Goal: Information Seeking & Learning: Check status

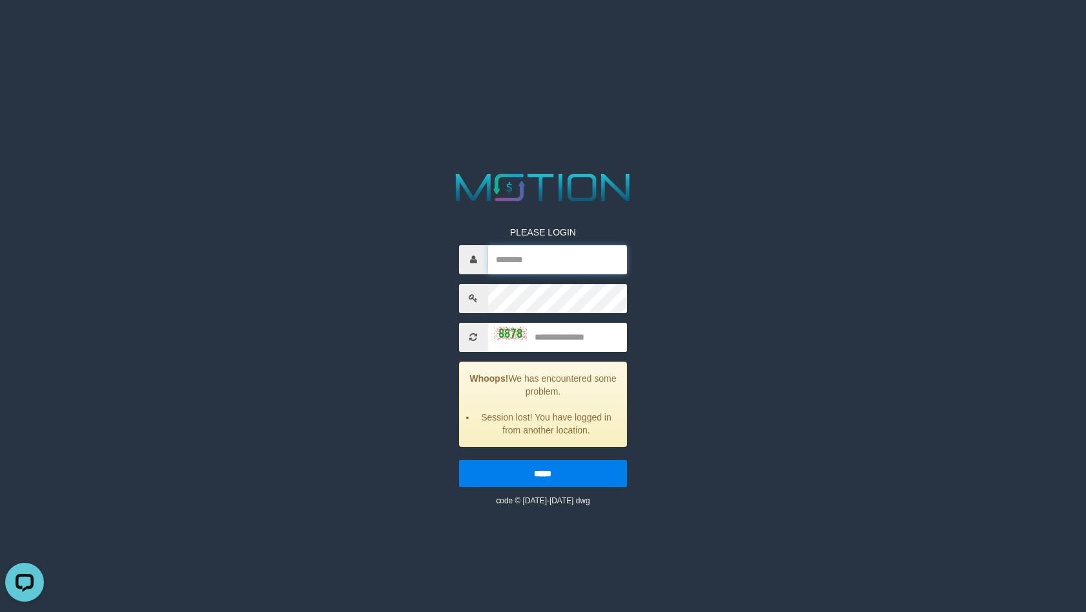
click at [599, 272] on input "text" at bounding box center [557, 259] width 139 height 29
type input "******"
click at [597, 332] on input "text" at bounding box center [557, 337] width 139 height 29
type input "****"
click at [459, 460] on input "*****" at bounding box center [543, 473] width 168 height 27
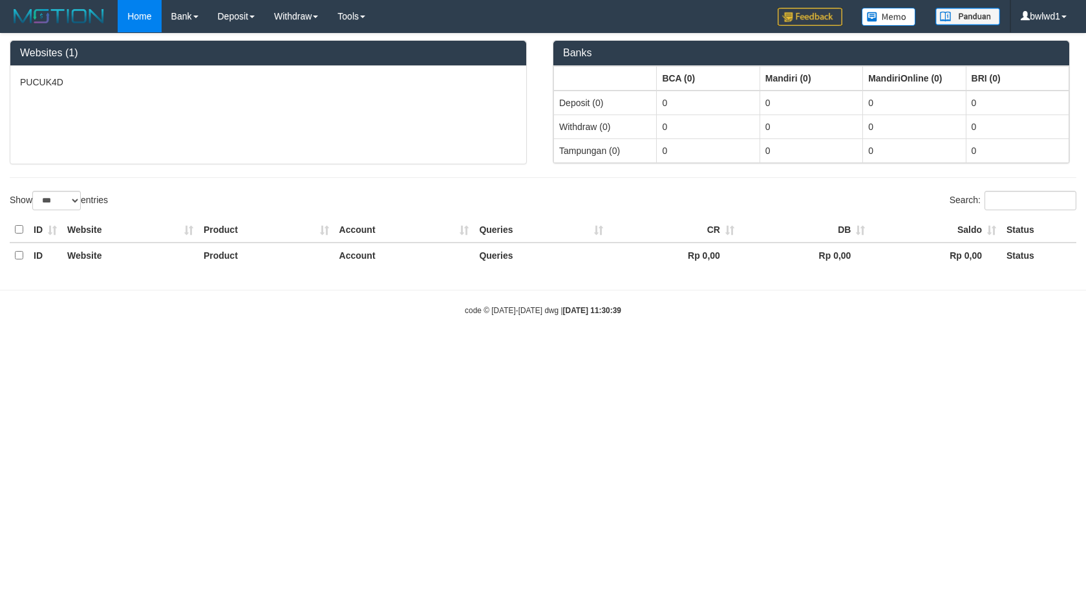
select select "***"
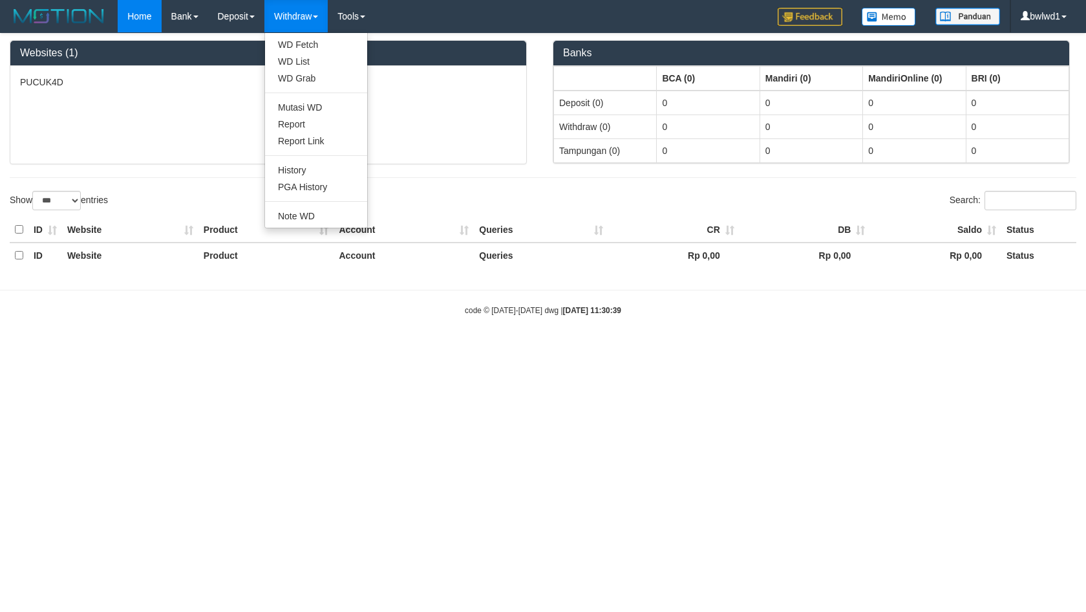
click at [301, 6] on link "Withdraw" at bounding box center [295, 16] width 63 height 32
click at [336, 189] on link "PGA History" at bounding box center [316, 186] width 102 height 17
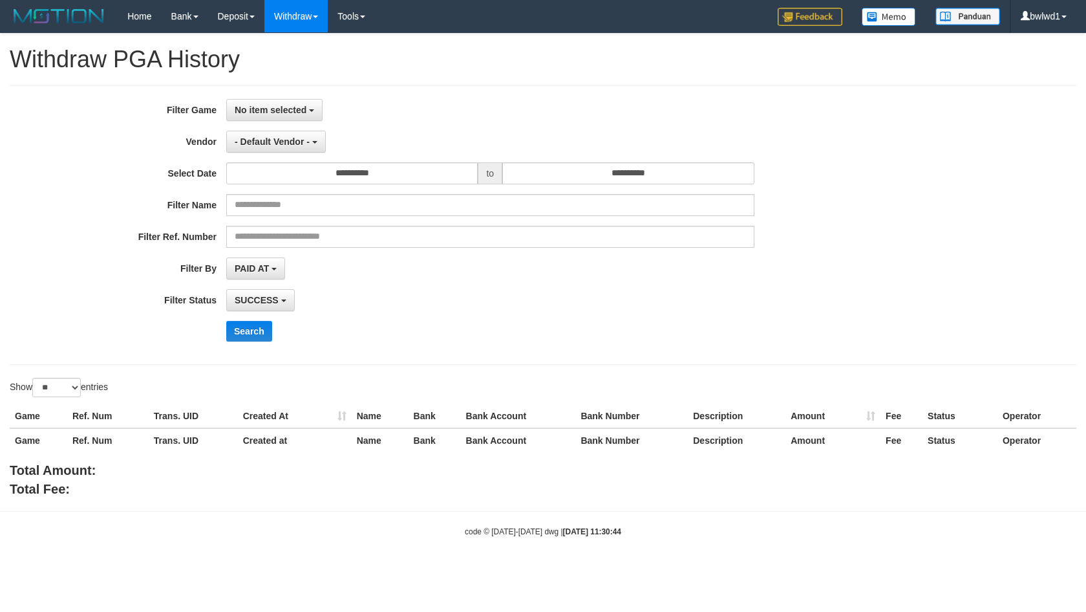
select select
select select "**"
click at [272, 125] on div "**********" at bounding box center [452, 225] width 905 height 252
click at [285, 105] on span "No item selected" at bounding box center [271, 110] width 72 height 10
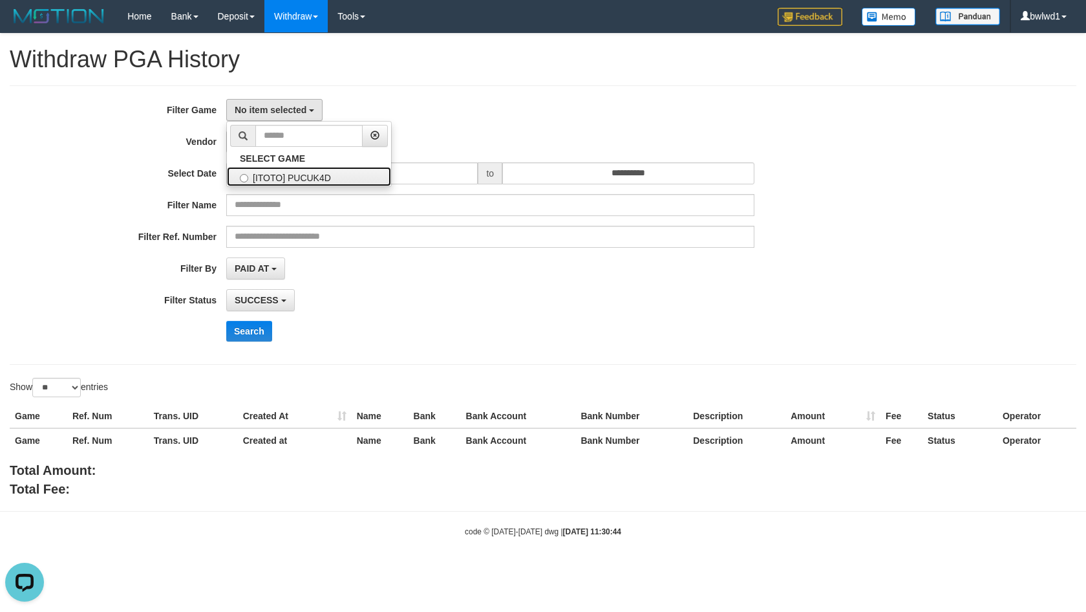
click at [266, 169] on label "[ITOTO] PUCUK4D" at bounding box center [309, 176] width 164 height 19
select select "****"
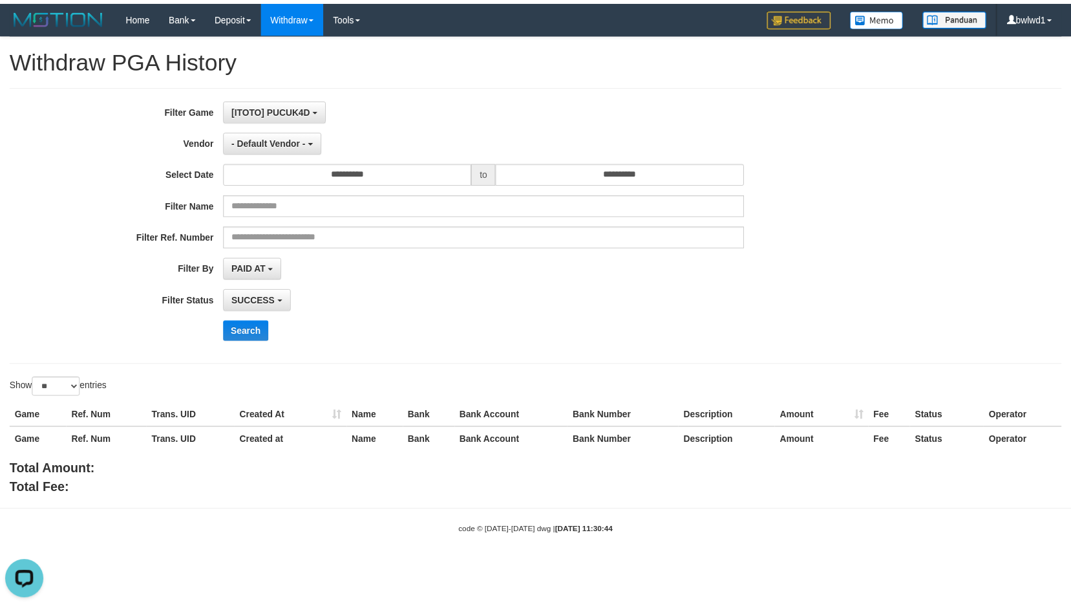
scroll to position [12, 0]
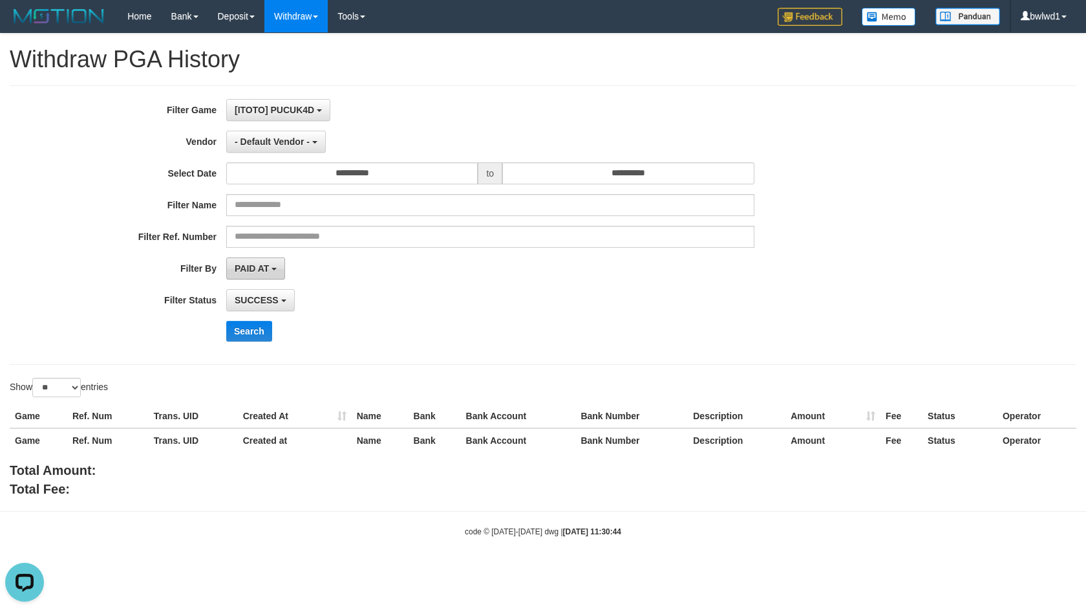
click at [272, 261] on button "PAID AT" at bounding box center [255, 268] width 59 height 22
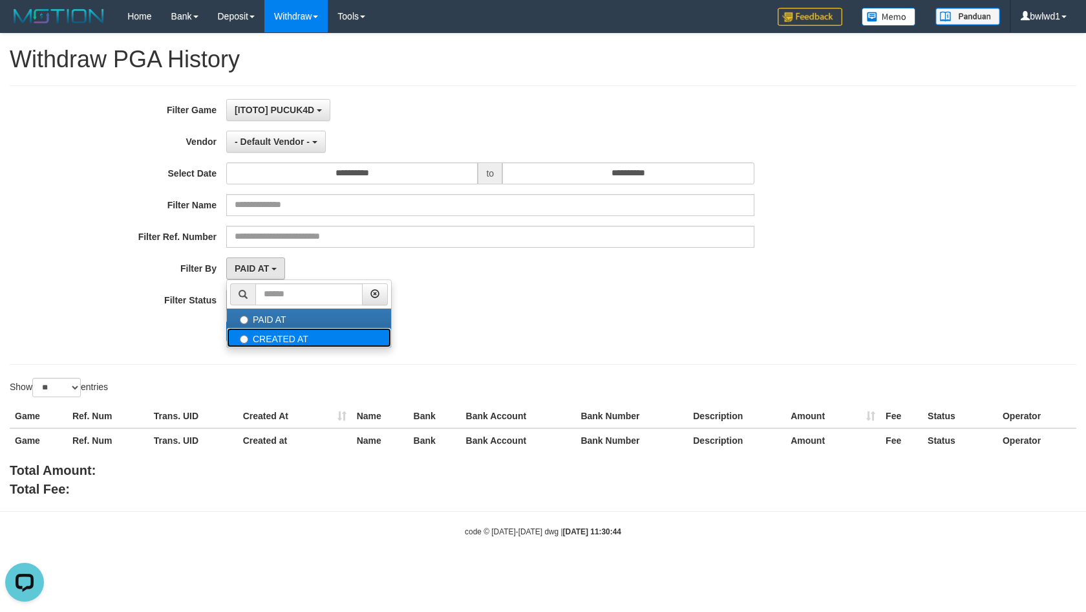
click at [324, 343] on label "CREATED AT" at bounding box center [309, 337] width 164 height 19
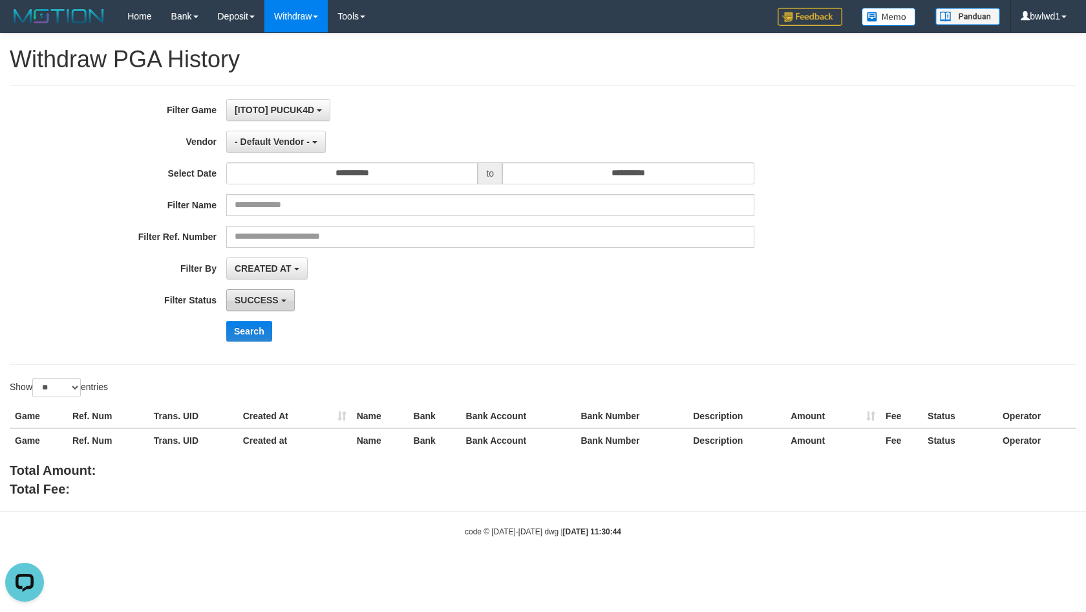
click at [268, 310] on button "SUCCESS" at bounding box center [260, 300] width 69 height 22
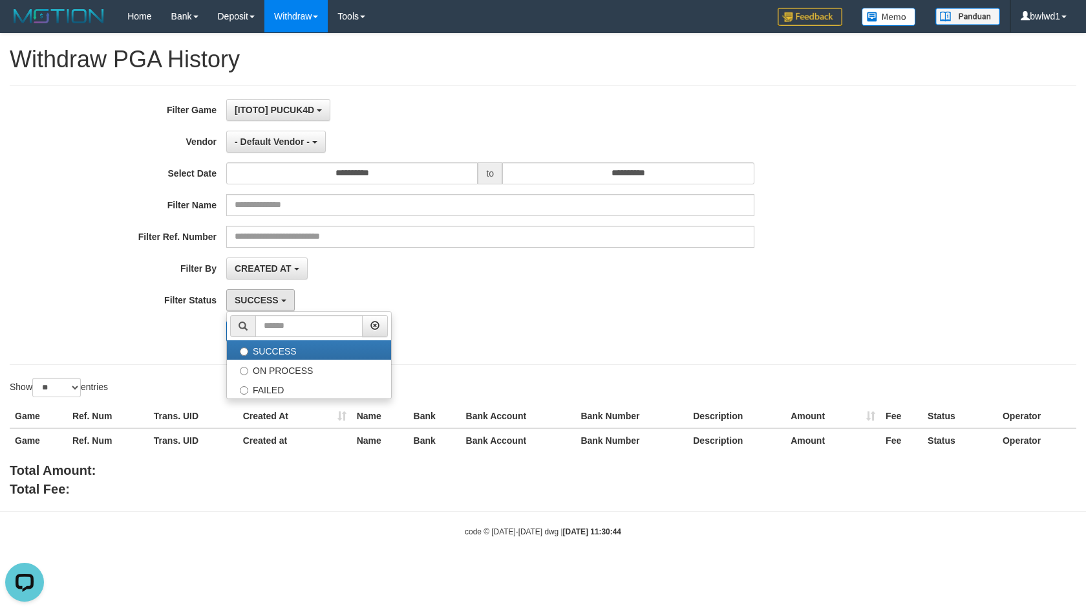
drag, startPoint x: 478, startPoint y: 303, endPoint x: 458, endPoint y: 306, distance: 19.8
click at [474, 303] on div "SUCCESS SUCCESS ON PROCESS FAILED" at bounding box center [490, 300] width 528 height 22
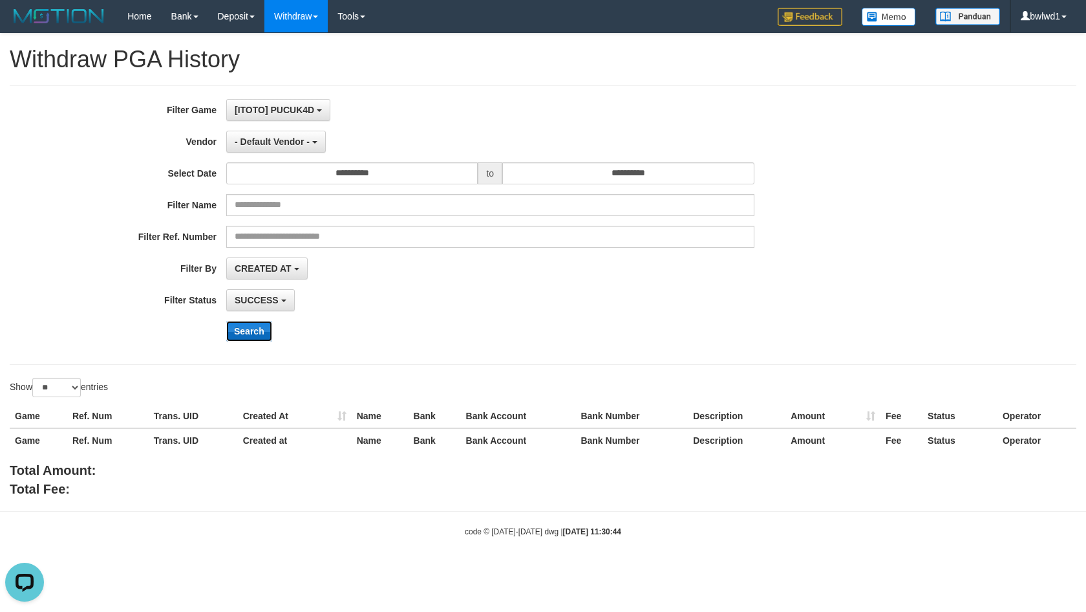
click at [252, 332] on button "Search" at bounding box center [249, 331] width 46 height 21
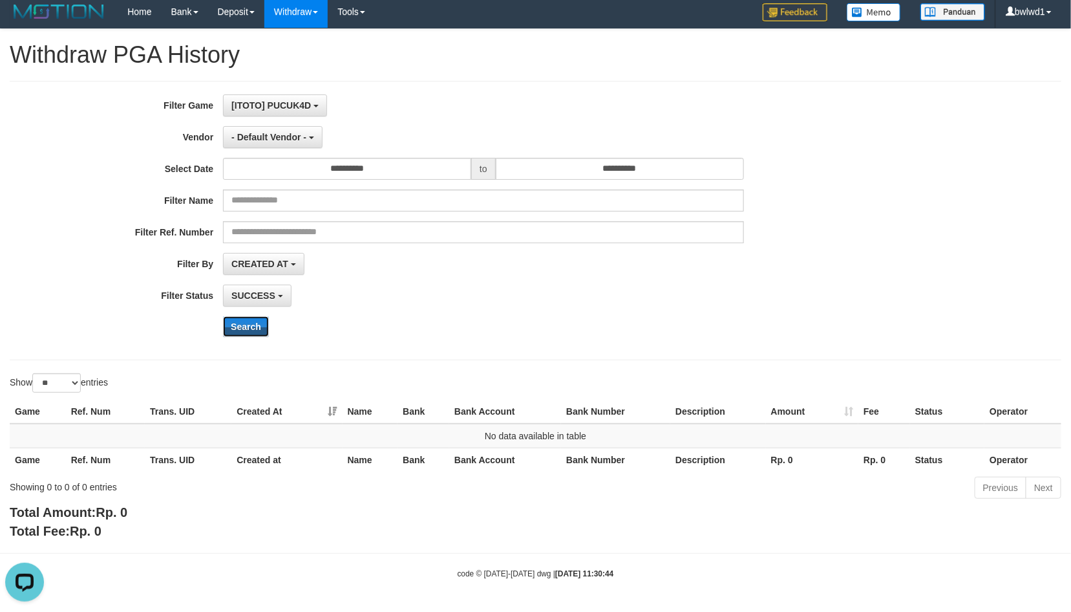
scroll to position [10, 0]
click at [264, 284] on button "SUCCESS" at bounding box center [257, 295] width 69 height 22
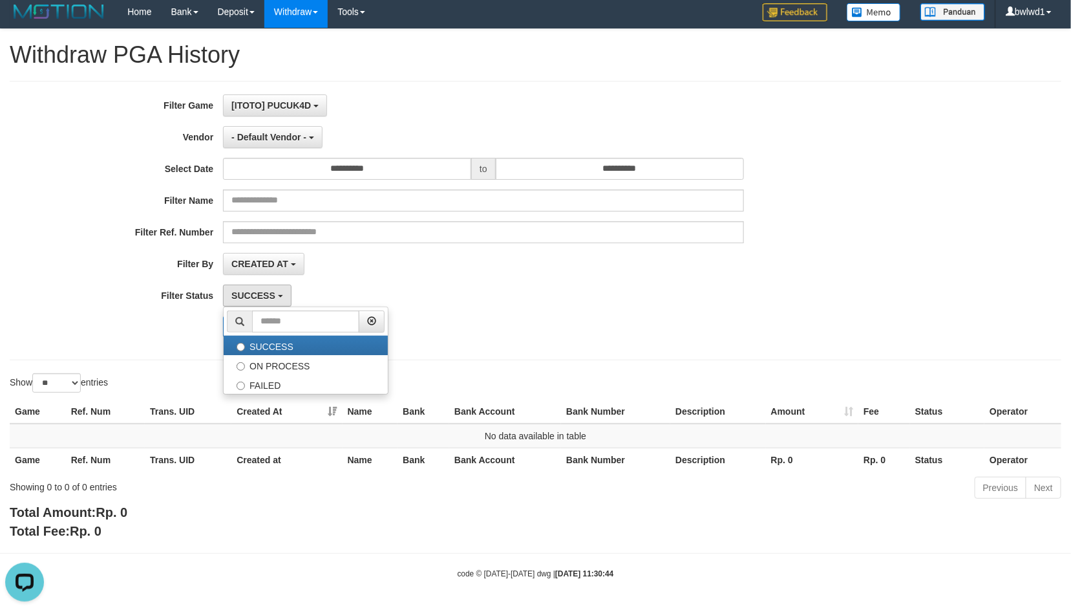
drag, startPoint x: 369, startPoint y: 286, endPoint x: 297, endPoint y: 279, distance: 72.1
click at [367, 286] on div "SUCCESS SUCCESS ON PROCESS FAILED" at bounding box center [483, 295] width 520 height 22
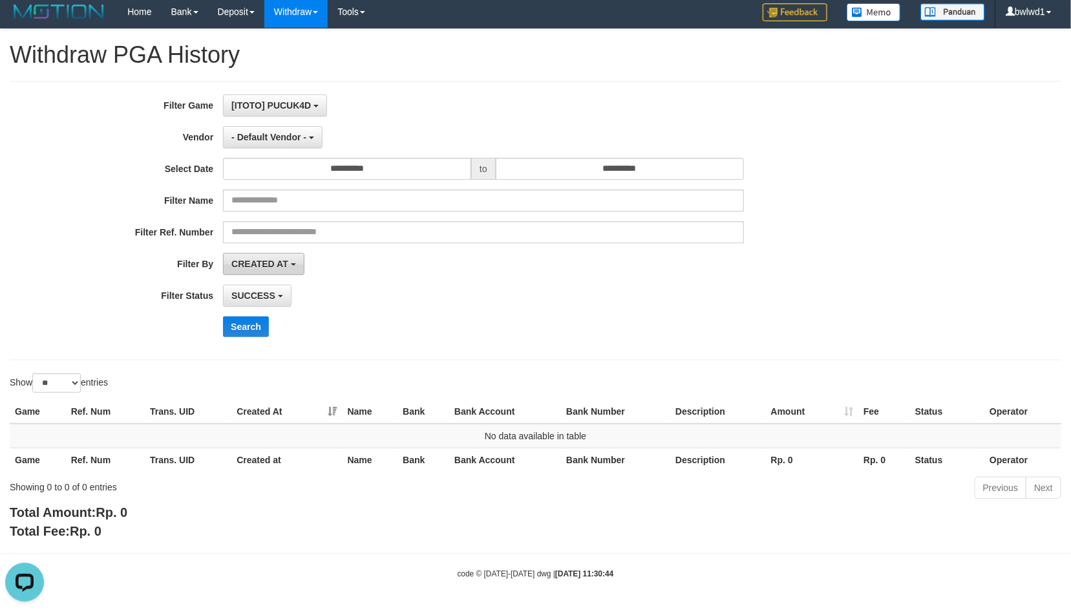
click at [280, 259] on span "CREATED AT" at bounding box center [259, 264] width 57 height 10
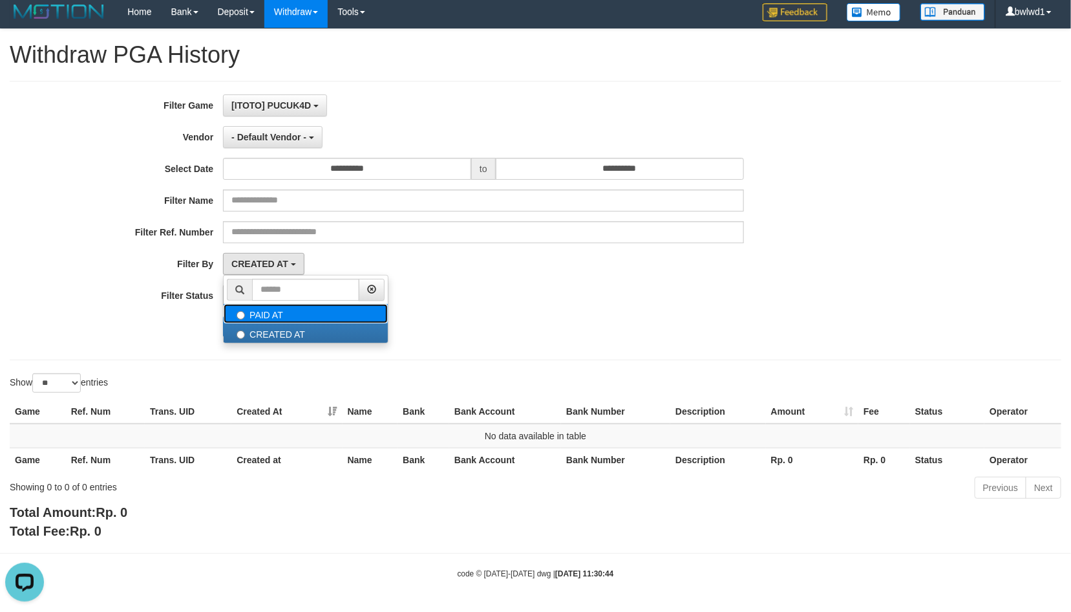
click at [346, 308] on label "PAID AT" at bounding box center [306, 313] width 164 height 19
select select "*"
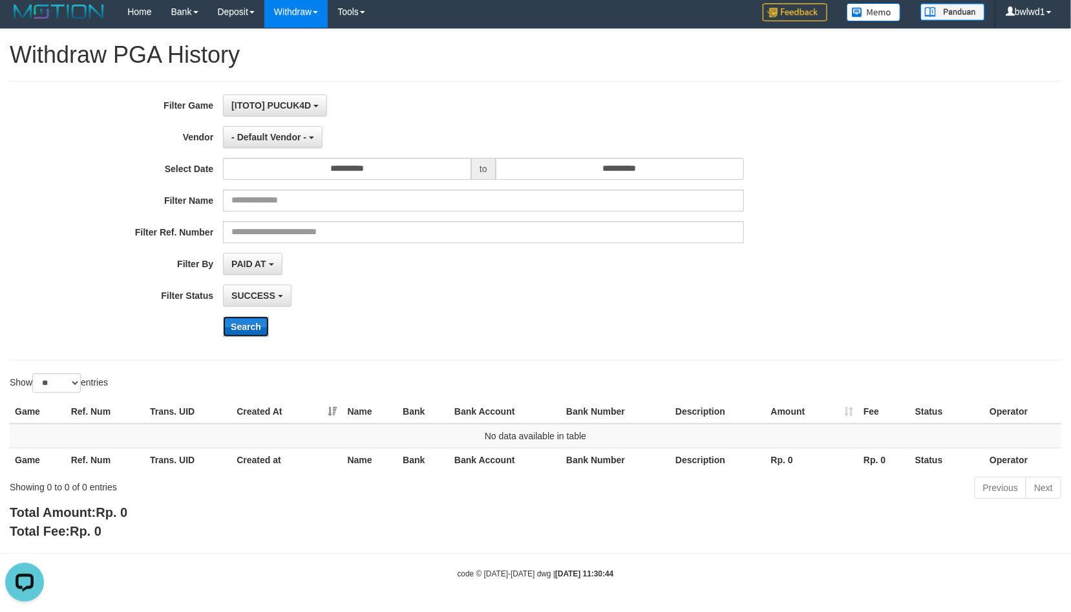
click at [255, 328] on button "Search" at bounding box center [246, 326] width 46 height 21
click at [289, 132] on span "- Default Vendor -" at bounding box center [268, 137] width 75 height 10
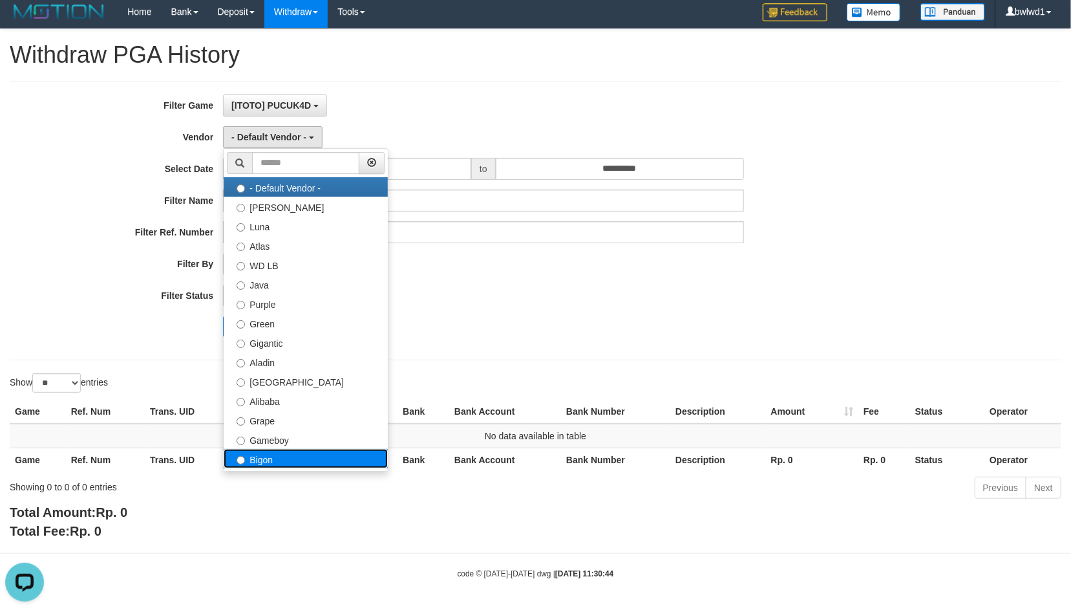
click at [316, 449] on label "Bigon" at bounding box center [306, 458] width 164 height 19
select select "**********"
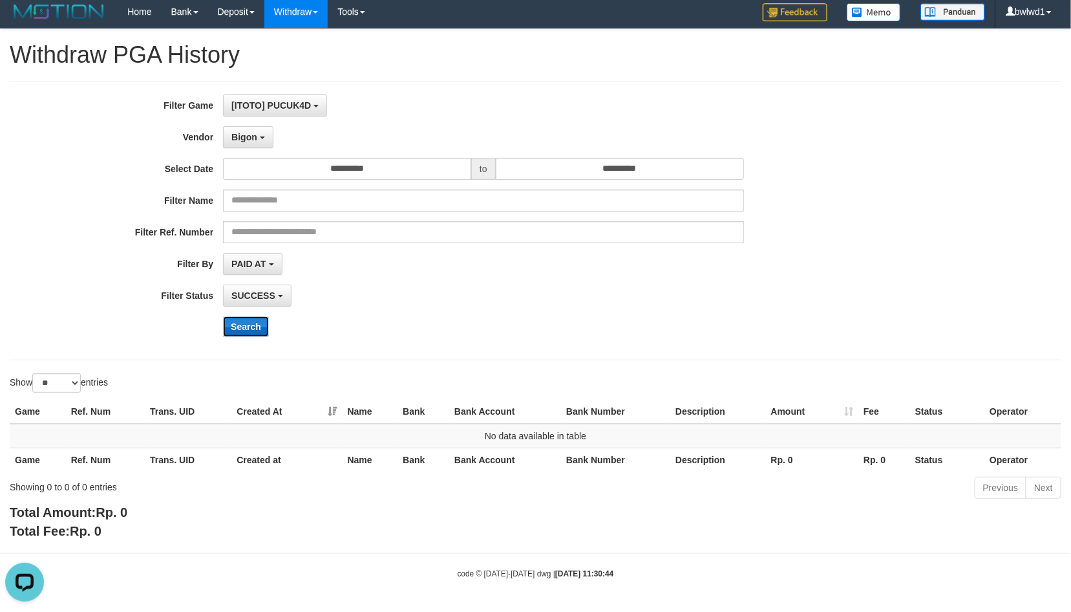
click at [244, 321] on button "Search" at bounding box center [246, 326] width 46 height 21
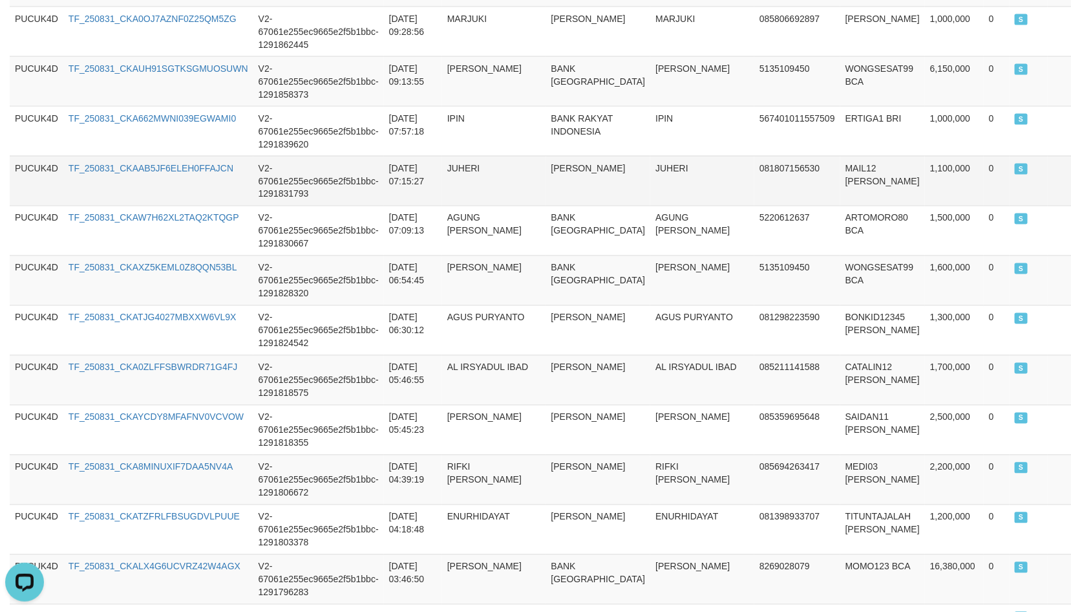
scroll to position [1261, 0]
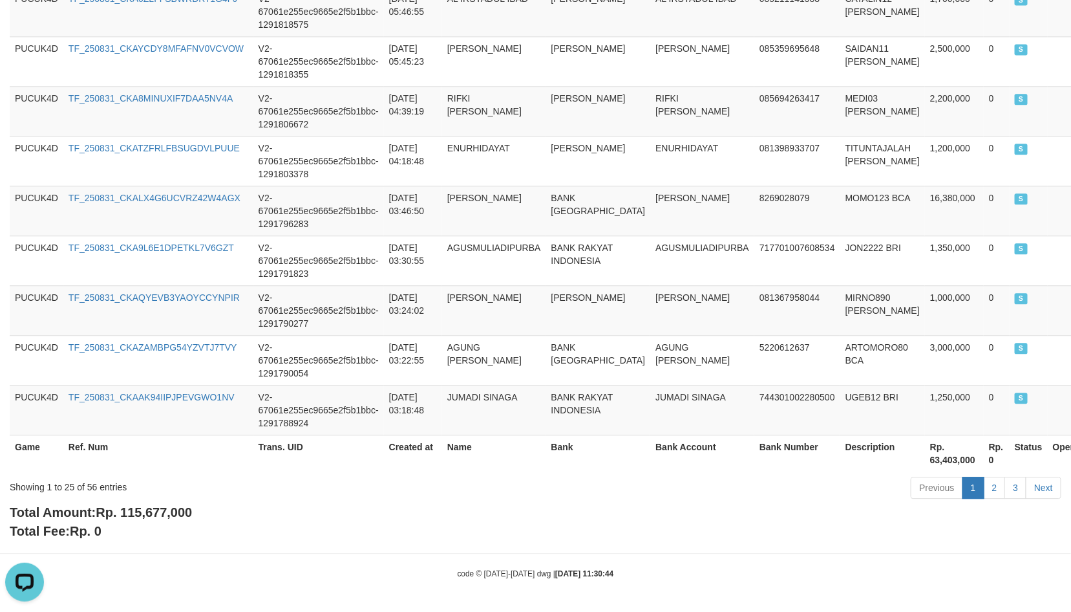
click at [134, 512] on span "Rp. 115,677,000" at bounding box center [144, 512] width 96 height 14
copy span "115,677,000"
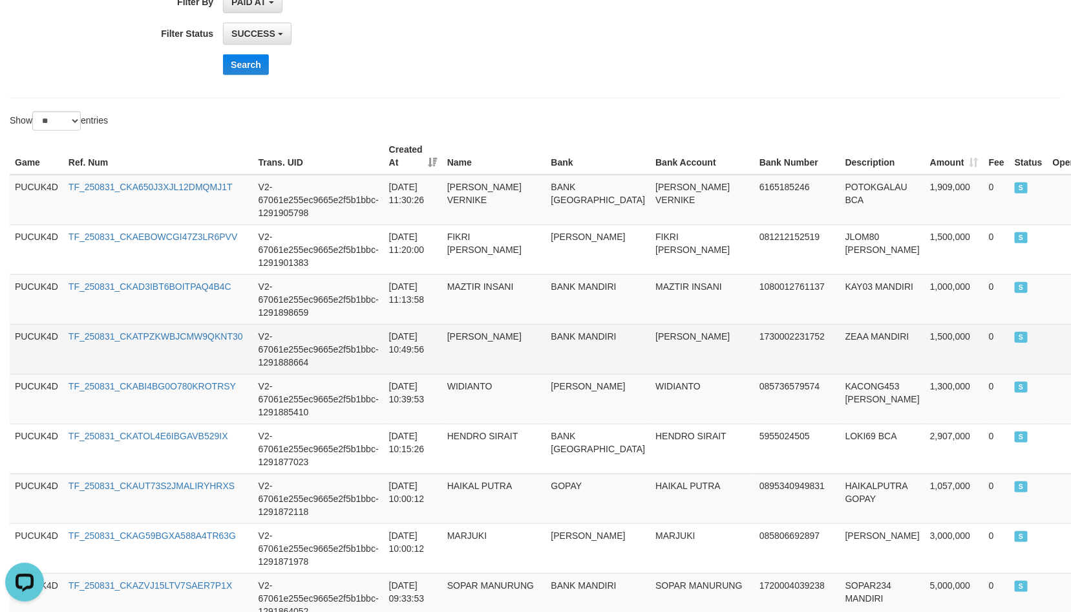
scroll to position [195, 0]
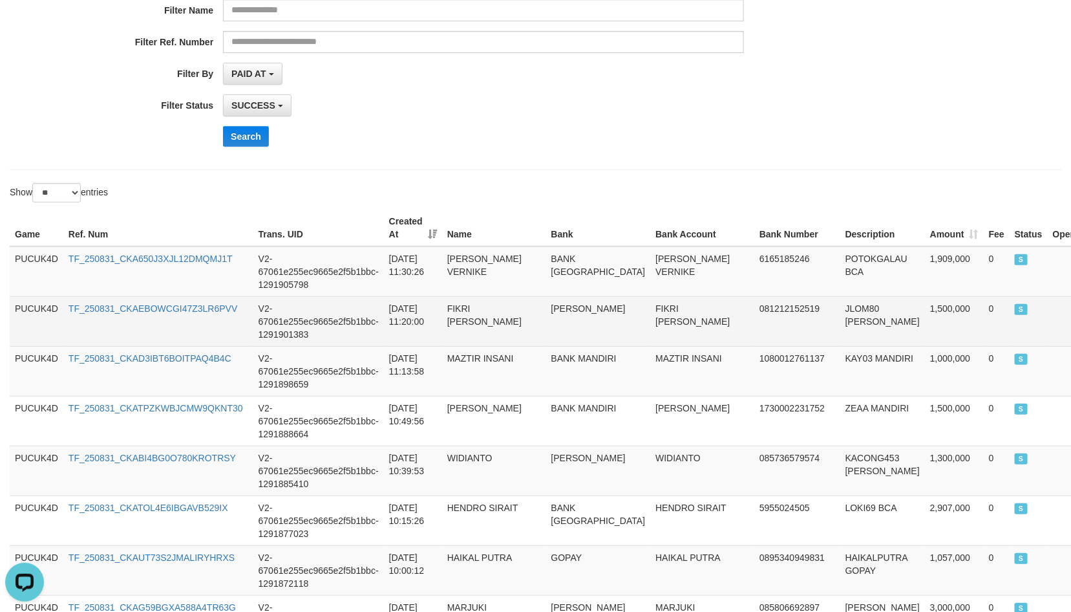
drag, startPoint x: 833, startPoint y: 308, endPoint x: 830, endPoint y: 301, distance: 7.6
click at [841, 301] on td "JLOM80 DANA" at bounding box center [883, 321] width 85 height 50
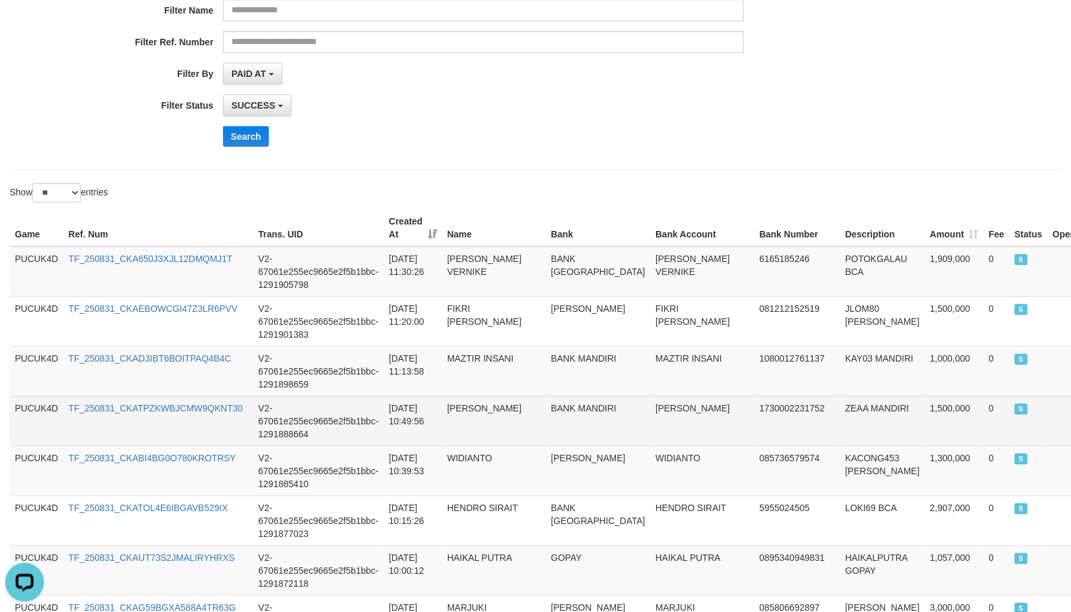
click at [925, 414] on td "1,500,000" at bounding box center [954, 421] width 59 height 50
copy td "1,500,000"
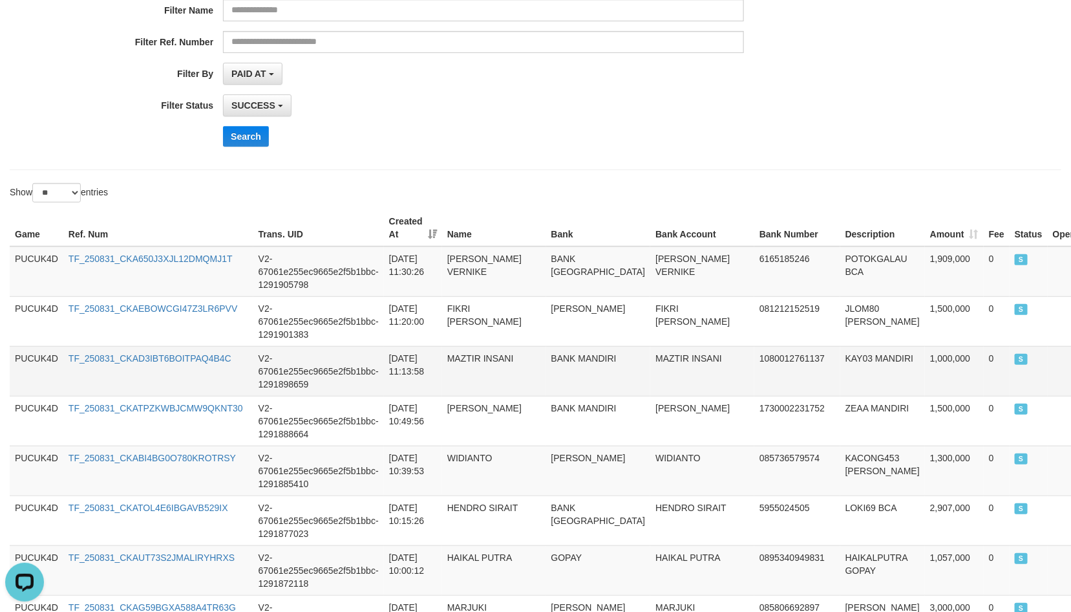
click at [925, 355] on td "1,000,000" at bounding box center [954, 371] width 59 height 50
copy td "1,000,000"
click at [925, 355] on td "1,000,000" at bounding box center [954, 371] width 59 height 50
click at [841, 351] on td "KAY03 MANDIRI" at bounding box center [883, 371] width 85 height 50
click at [792, 365] on td "1080012761137" at bounding box center [798, 371] width 86 height 50
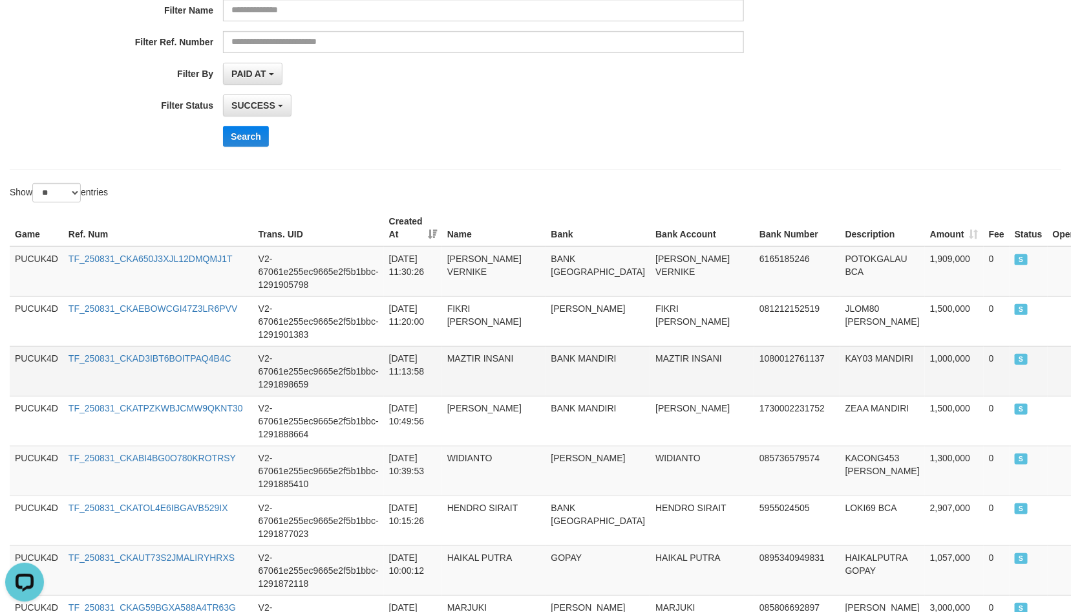
click at [841, 356] on td "KAY03 MANDIRI" at bounding box center [883, 371] width 85 height 50
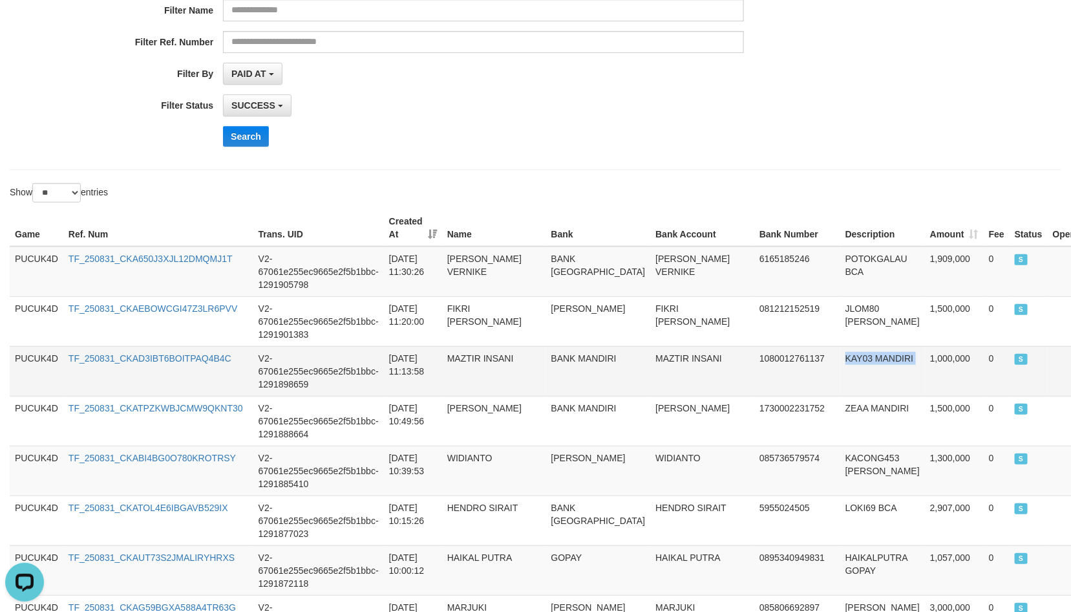
click at [841, 361] on td "KAY03 MANDIRI" at bounding box center [883, 371] width 85 height 50
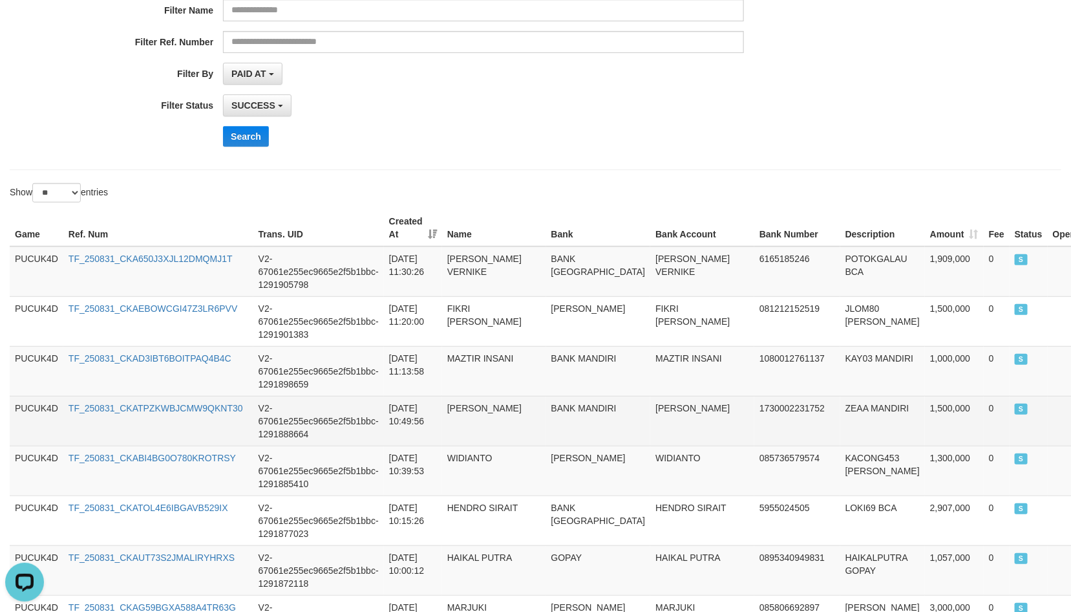
click at [841, 410] on td "ZEAA MANDIRI" at bounding box center [883, 421] width 85 height 50
copy td "ZEAA"
click at [841, 410] on td "ZEAA MANDIRI" at bounding box center [883, 421] width 85 height 50
click at [650, 408] on td "MUHAMMAD ALVAVA" at bounding box center [702, 421] width 104 height 50
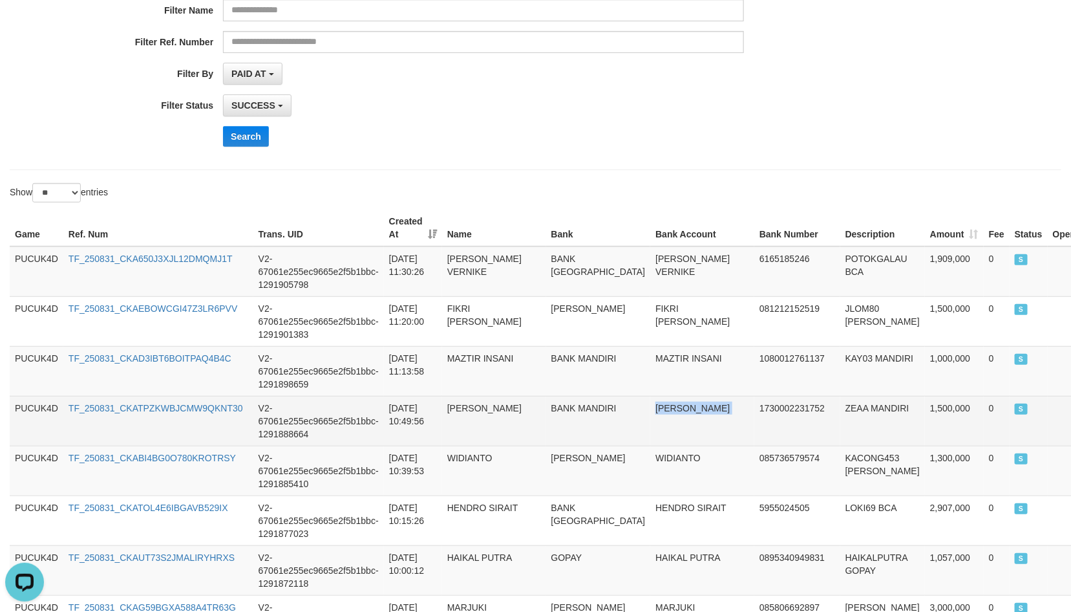
copy td "MUHAMMAD ALVAVA"
click at [650, 408] on td "MUHAMMAD ALVAVA" at bounding box center [702, 421] width 104 height 50
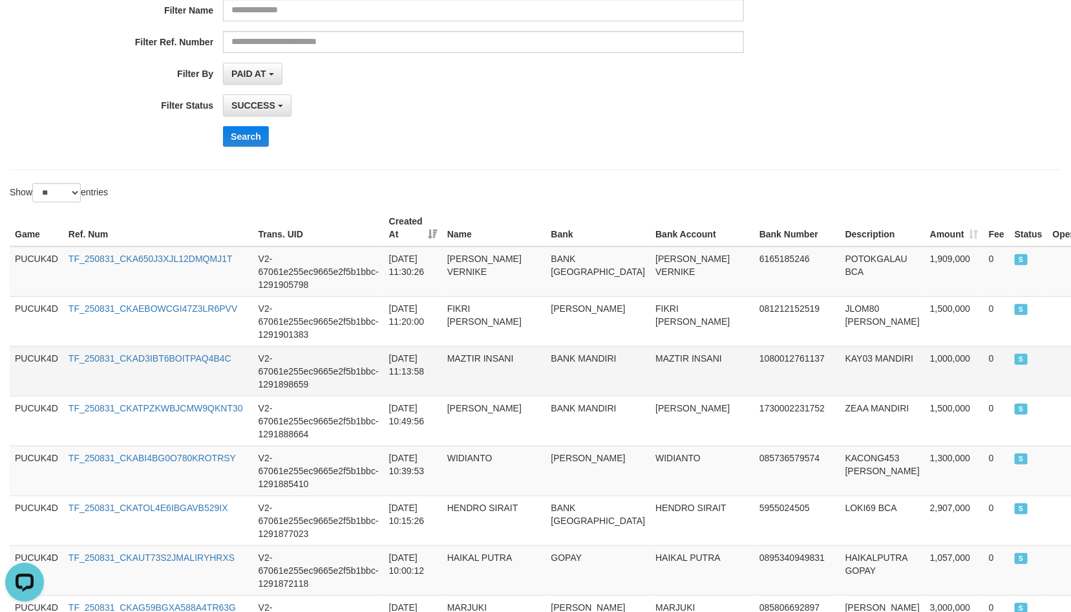
click at [650, 359] on td "MAZTIR INSANI" at bounding box center [702, 371] width 104 height 50
copy td "MAZTIR"
click at [650, 357] on td "MAZTIR INSANI" at bounding box center [702, 371] width 104 height 50
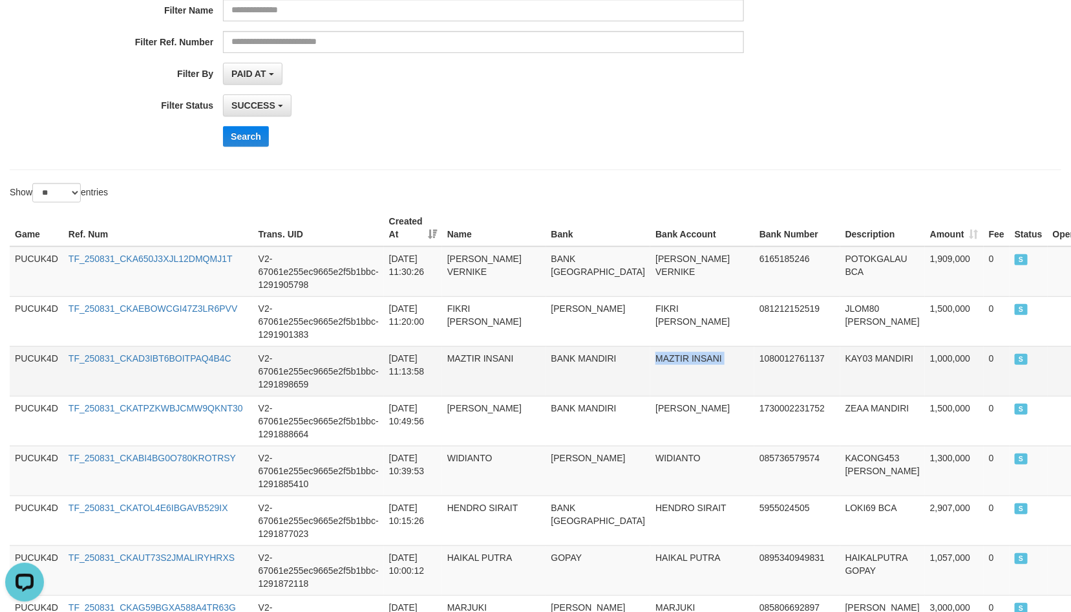
click at [650, 357] on td "MAZTIR INSANI" at bounding box center [702, 371] width 104 height 50
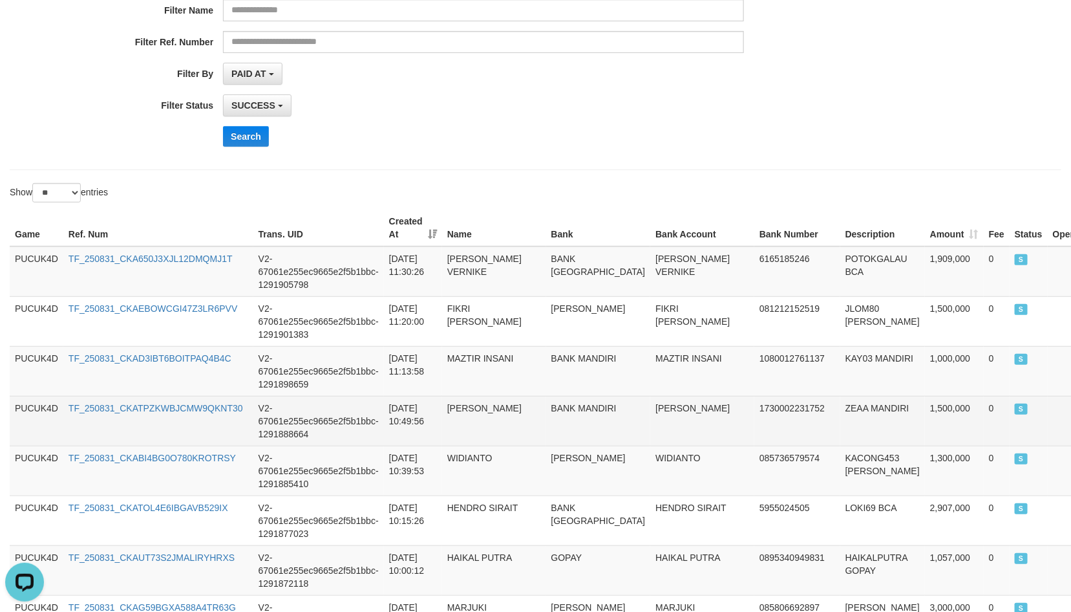
click at [652, 400] on td "MUHAMMAD ALVAVA" at bounding box center [702, 421] width 104 height 50
copy td "MUHAMMAD ALVAVA"
click at [652, 400] on td "MUHAMMAD ALVAVA" at bounding box center [702, 421] width 104 height 50
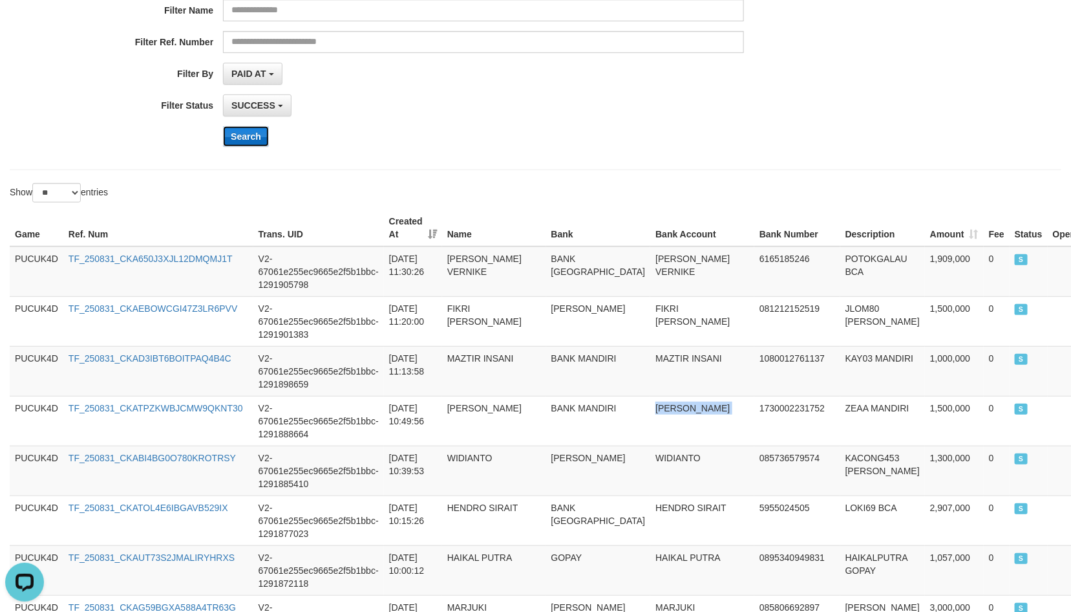
click at [253, 144] on button "Search" at bounding box center [246, 136] width 46 height 21
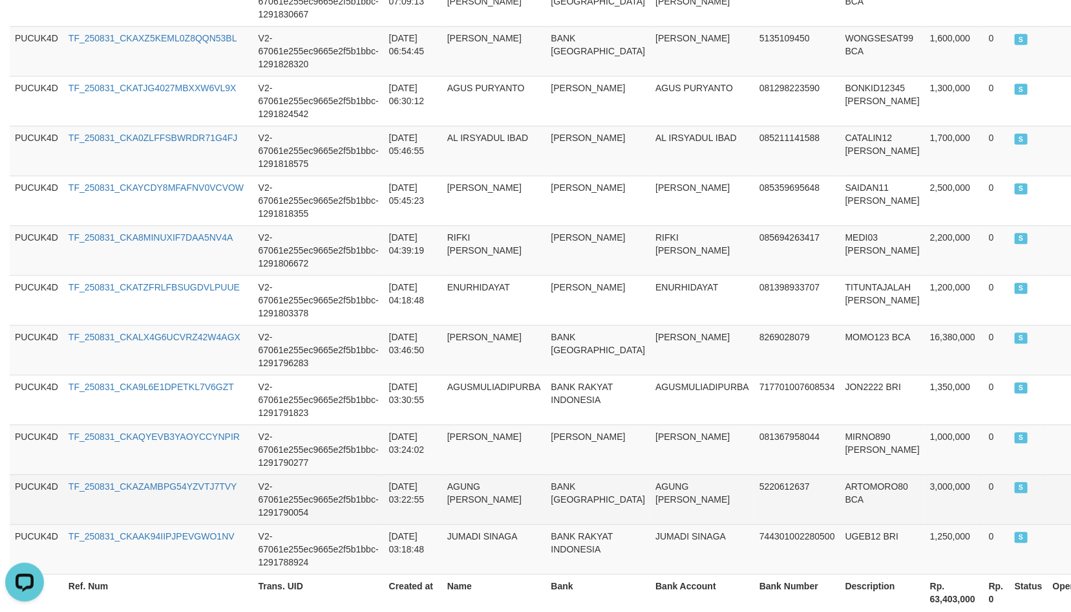
scroll to position [1261, 0]
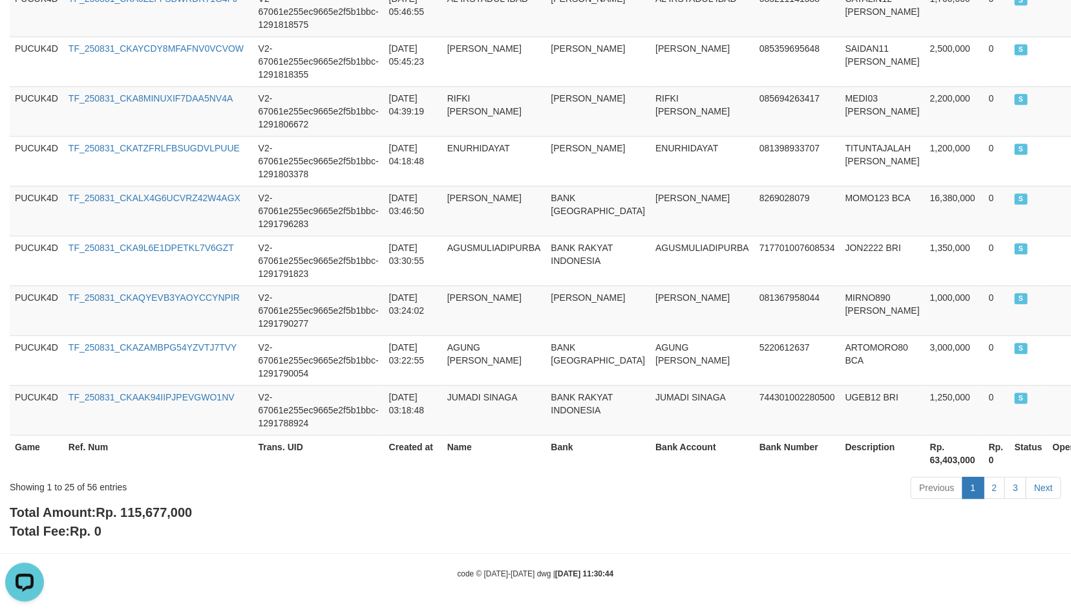
click at [165, 505] on b "Total Amount: Rp. 115,677,000" at bounding box center [101, 512] width 182 height 14
click at [166, 505] on b "Total Amount: Rp. 115,677,000" at bounding box center [101, 512] width 182 height 14
copy span "115,677,000"
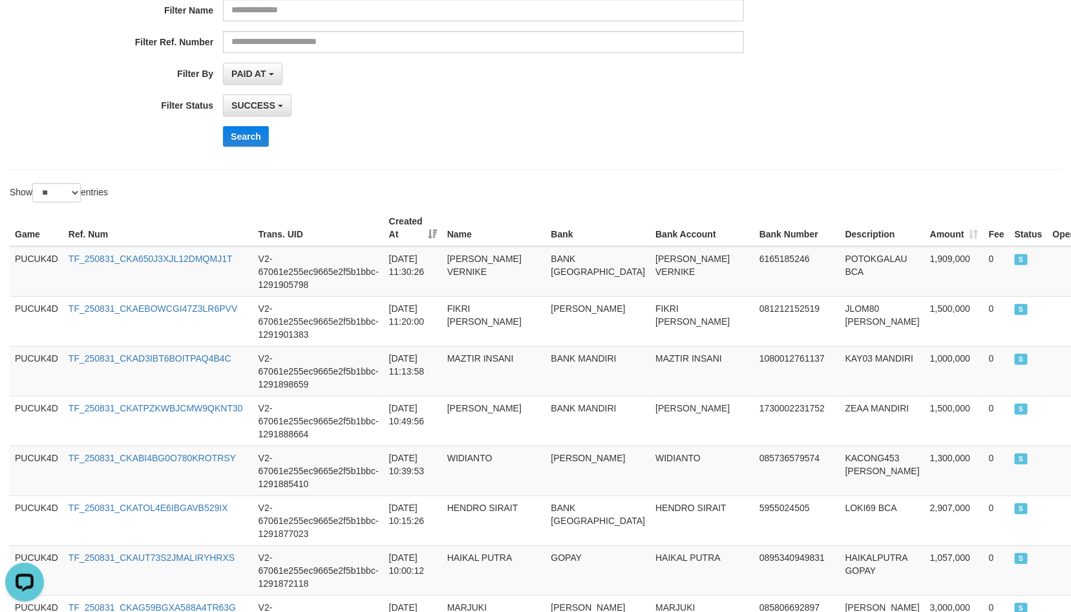
scroll to position [1, 0]
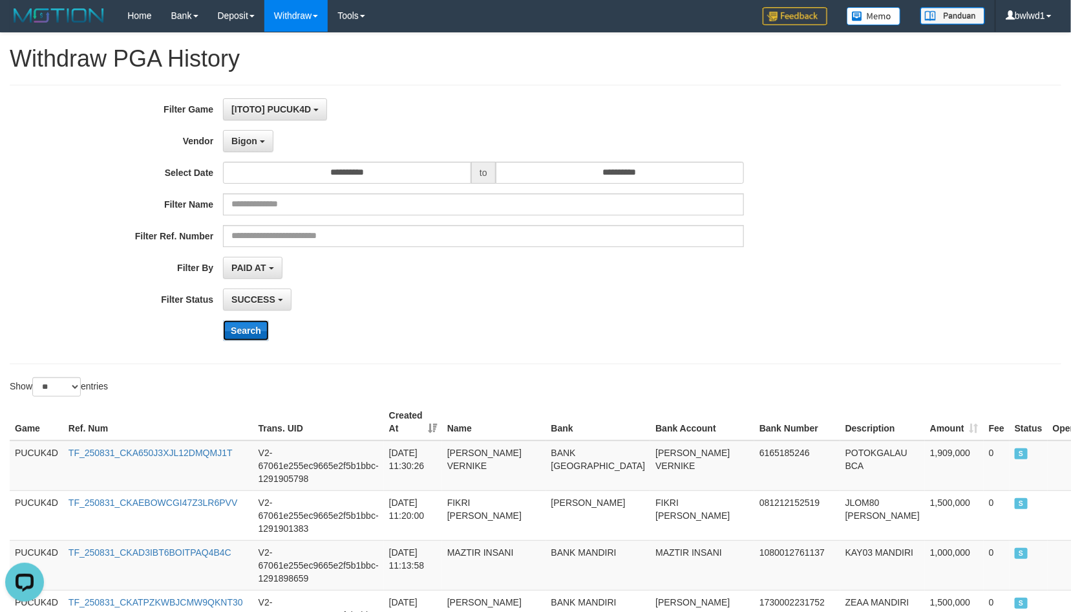
click at [251, 337] on button "Search" at bounding box center [246, 330] width 46 height 21
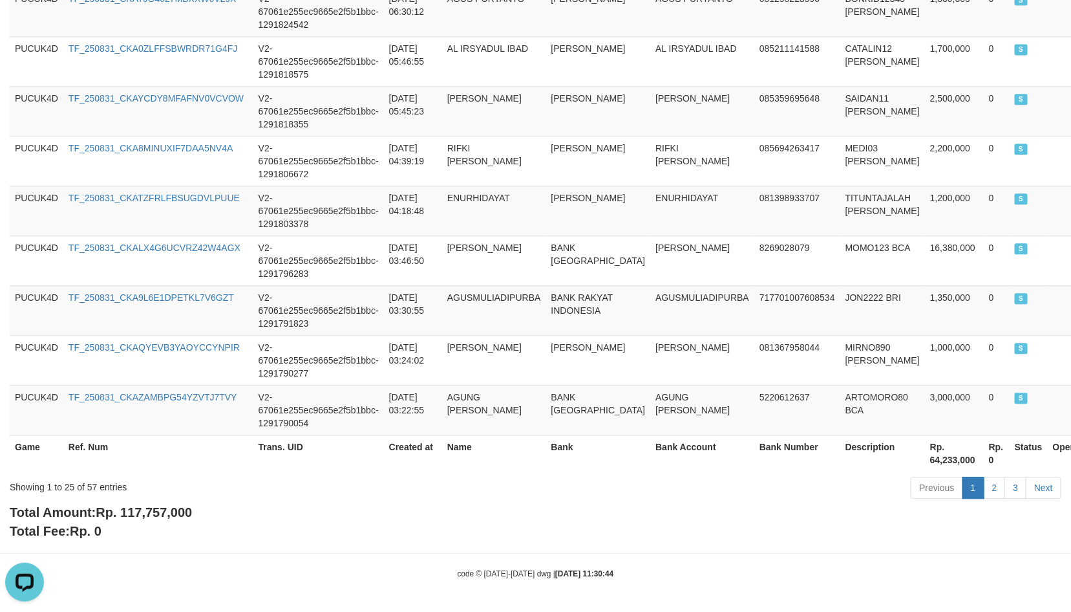
scroll to position [1261, 0]
click at [151, 515] on span "Rp. 117,757,000" at bounding box center [144, 512] width 96 height 14
copy span "117,757,000"
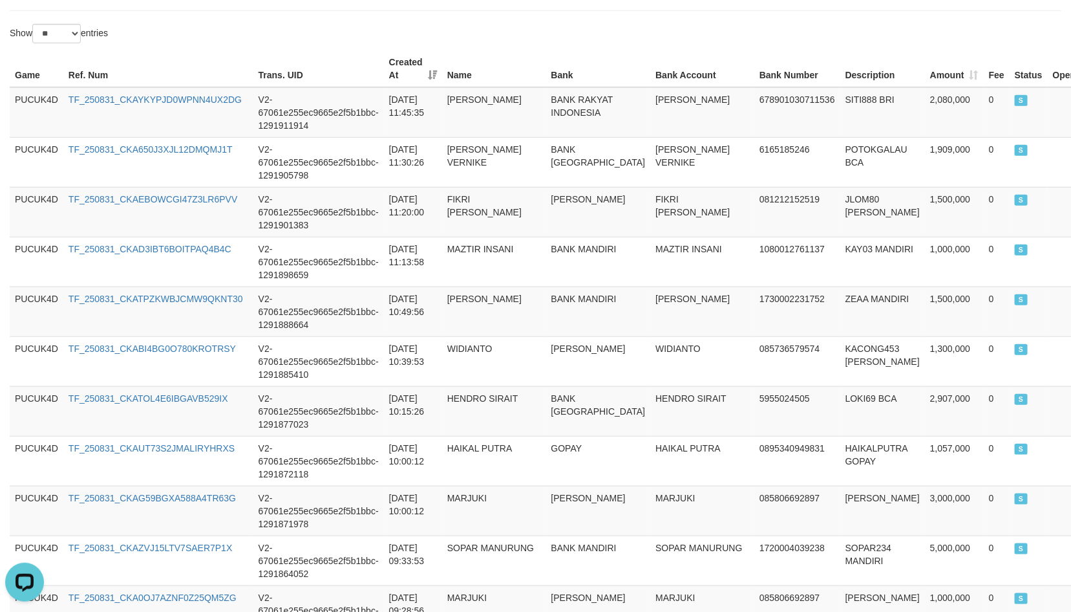
scroll to position [98, 0]
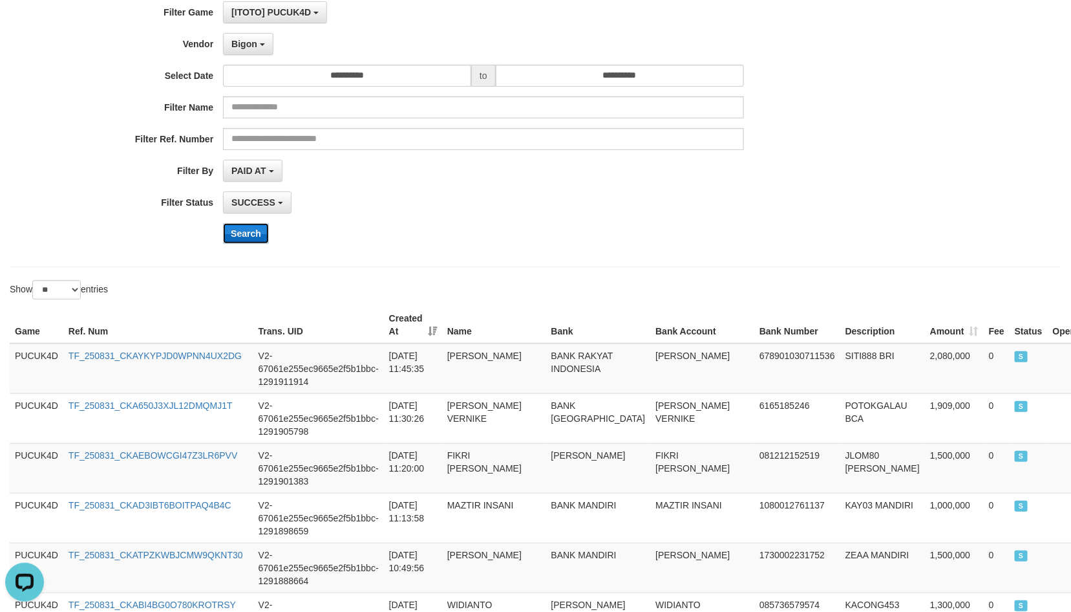
click at [246, 225] on button "Search" at bounding box center [246, 233] width 46 height 21
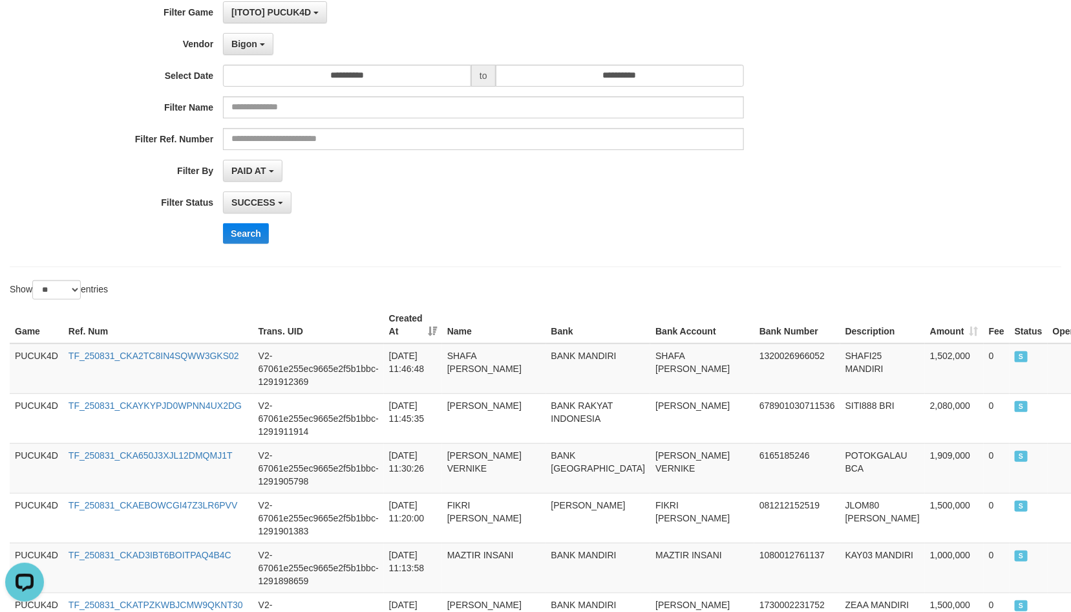
click at [613, 253] on div "**********" at bounding box center [446, 127] width 893 height 252
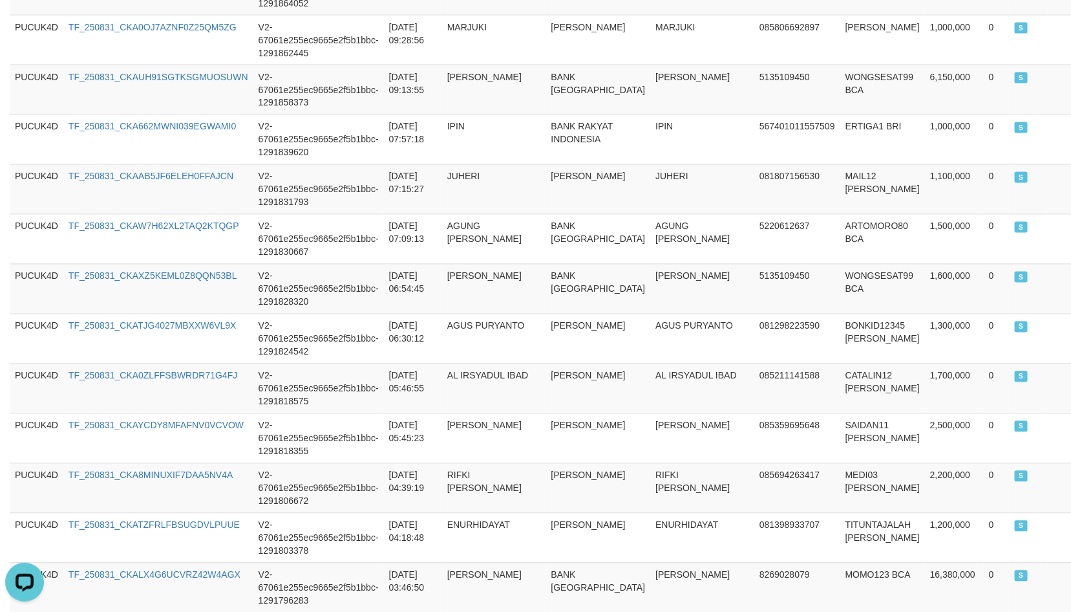
scroll to position [1261, 0]
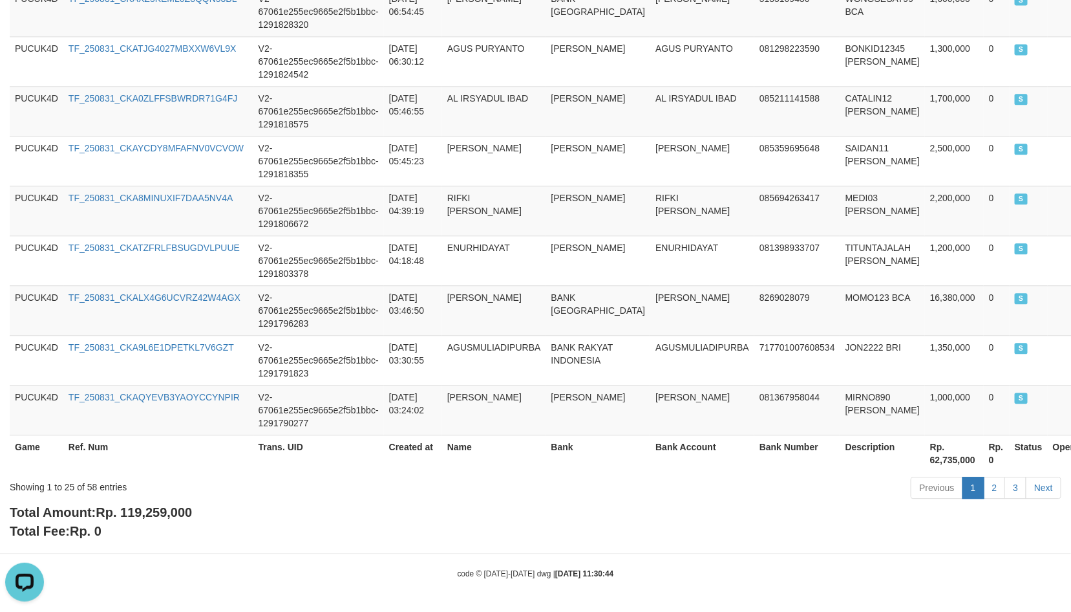
click at [165, 505] on b "Total Amount: Rp. 119,259,000" at bounding box center [101, 512] width 182 height 14
copy span "119,259,000"
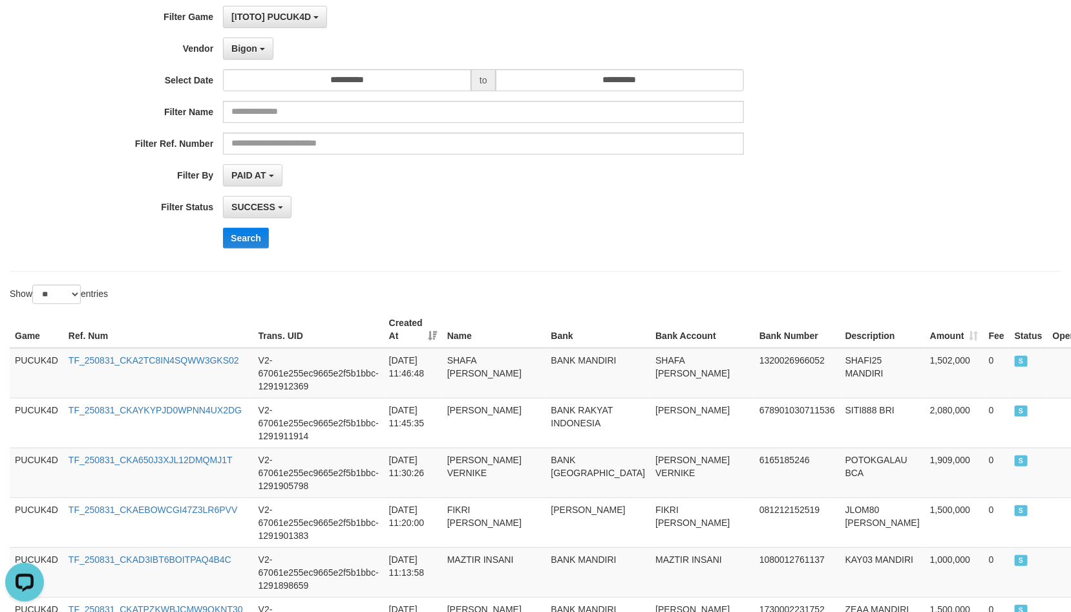
scroll to position [0, 0]
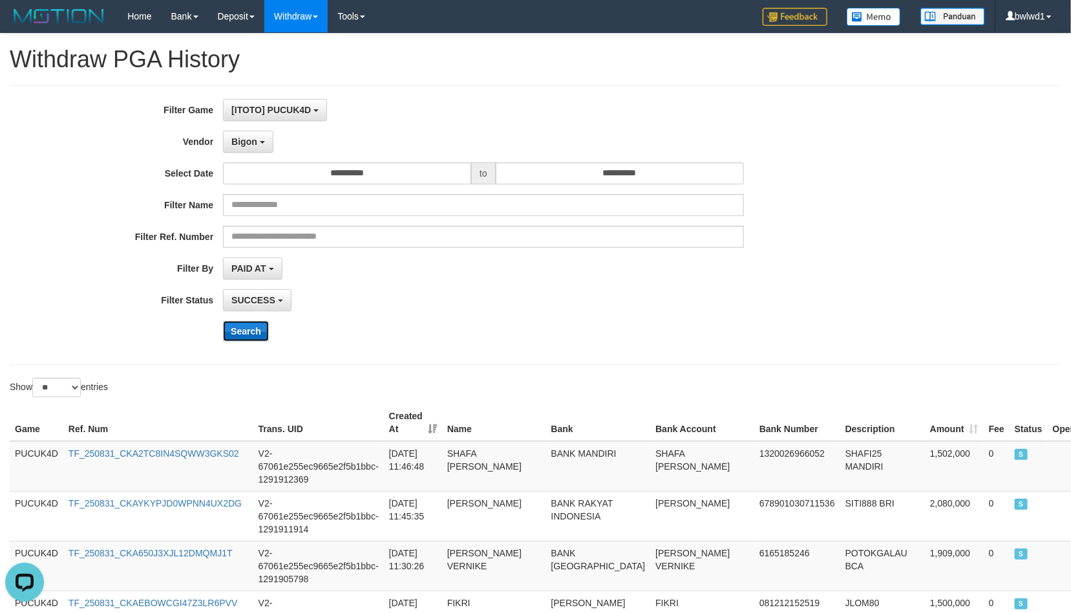
click at [247, 332] on button "Search" at bounding box center [246, 331] width 46 height 21
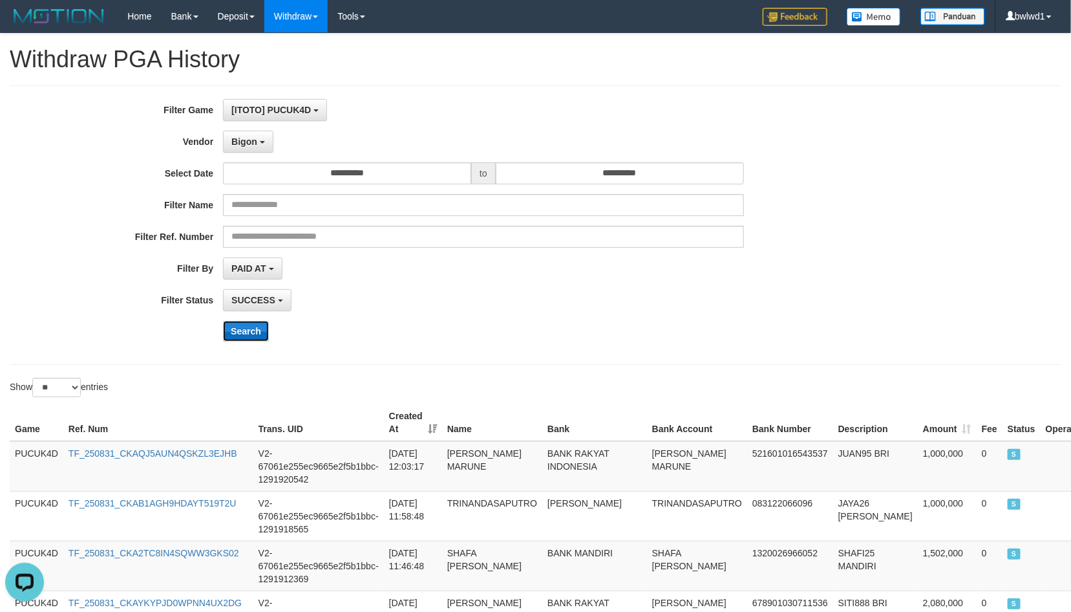
click at [250, 337] on button "Search" at bounding box center [246, 331] width 46 height 21
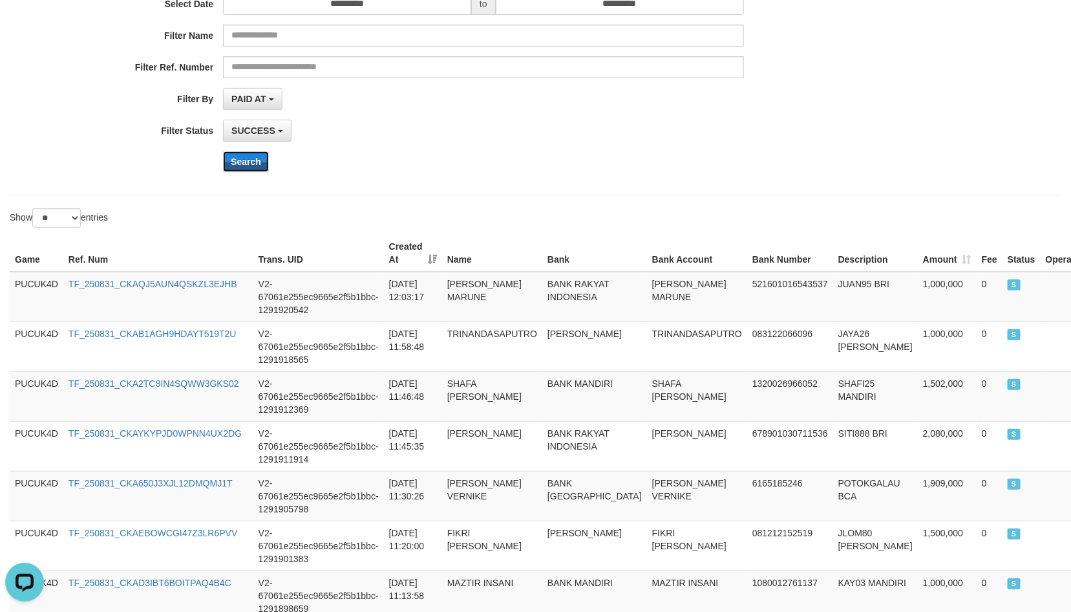
scroll to position [97, 0]
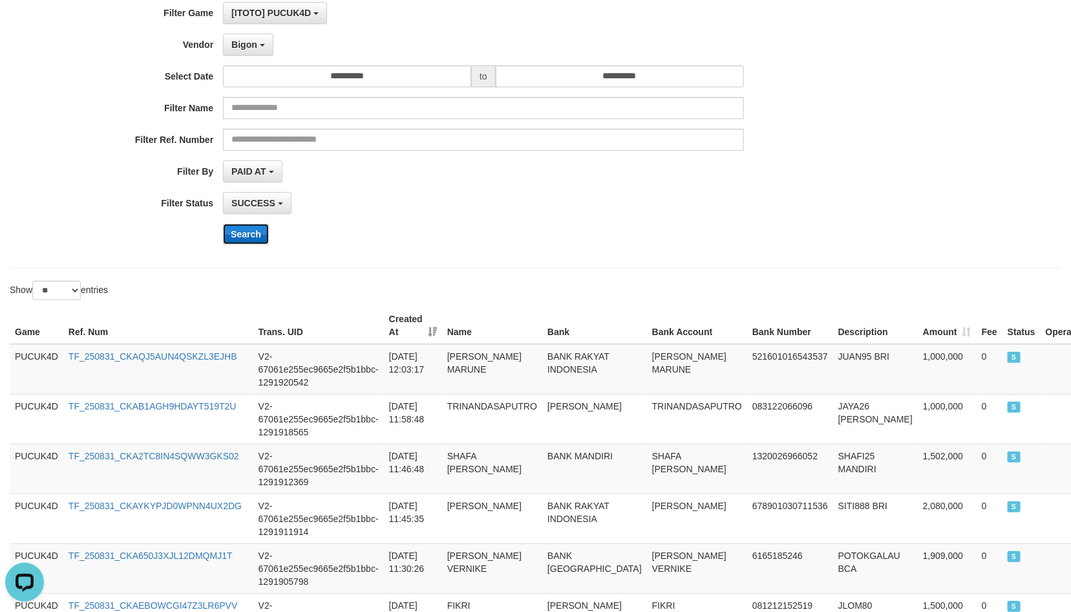
click at [253, 235] on button "Search" at bounding box center [246, 234] width 46 height 21
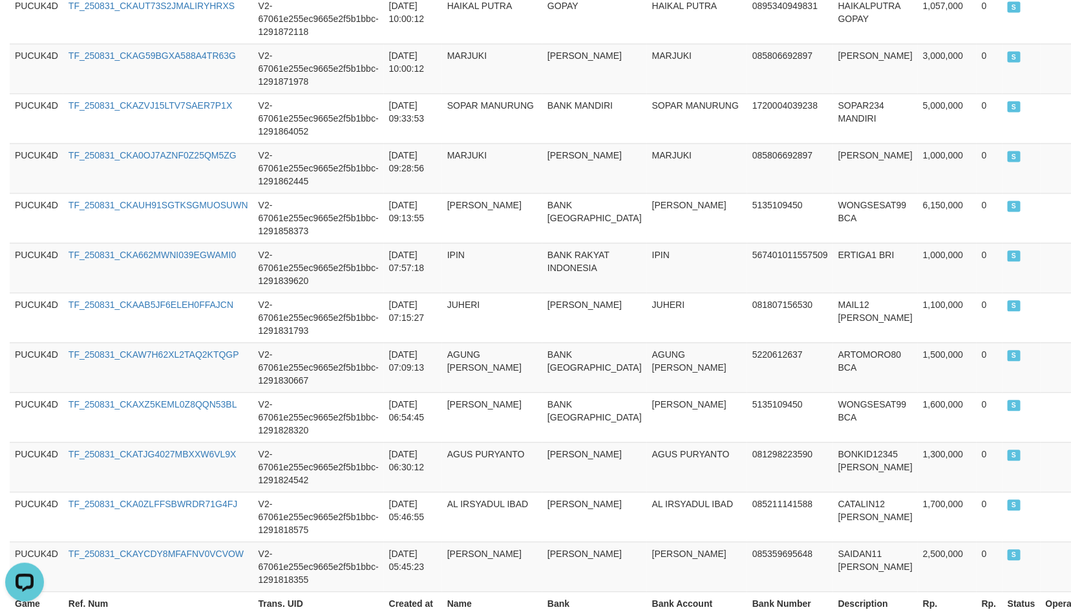
scroll to position [1261, 0]
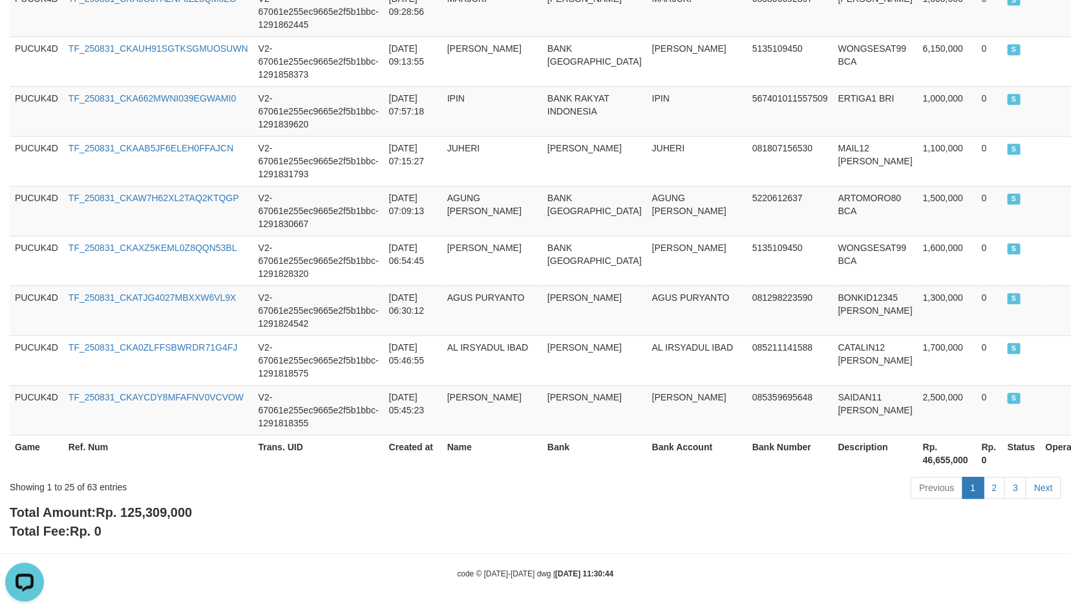
click at [165, 515] on span "Rp. 125,309,000" at bounding box center [144, 512] width 96 height 14
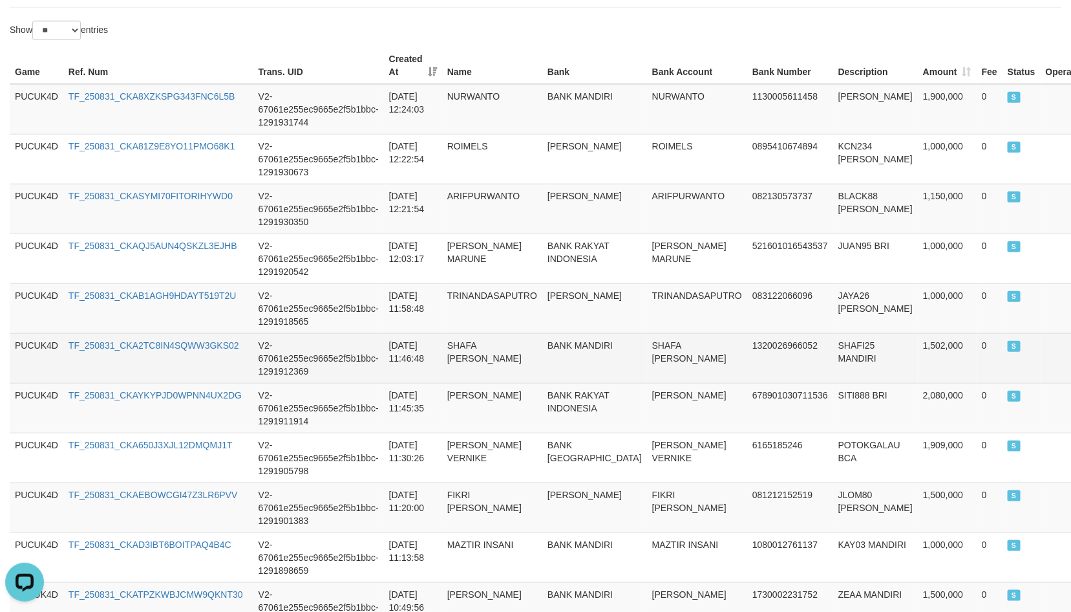
scroll to position [98, 0]
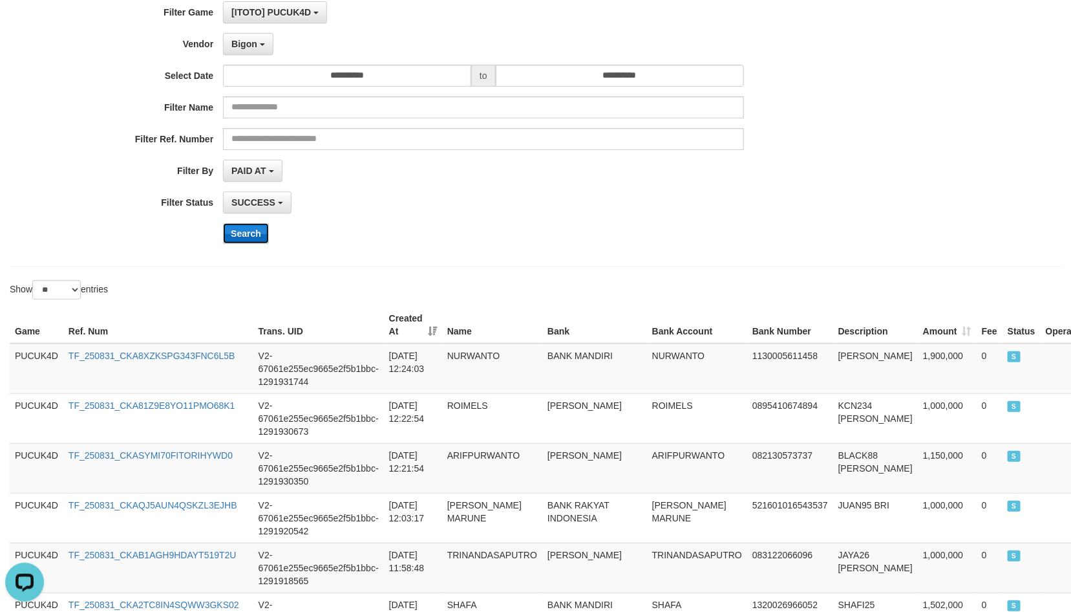
click at [249, 230] on button "Search" at bounding box center [246, 233] width 46 height 21
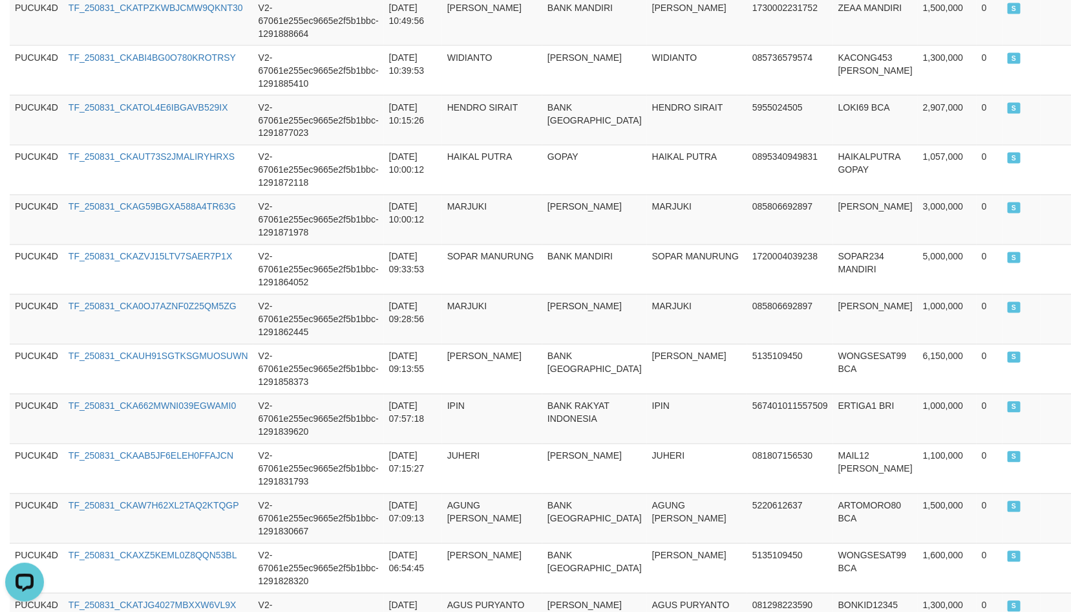
scroll to position [1261, 0]
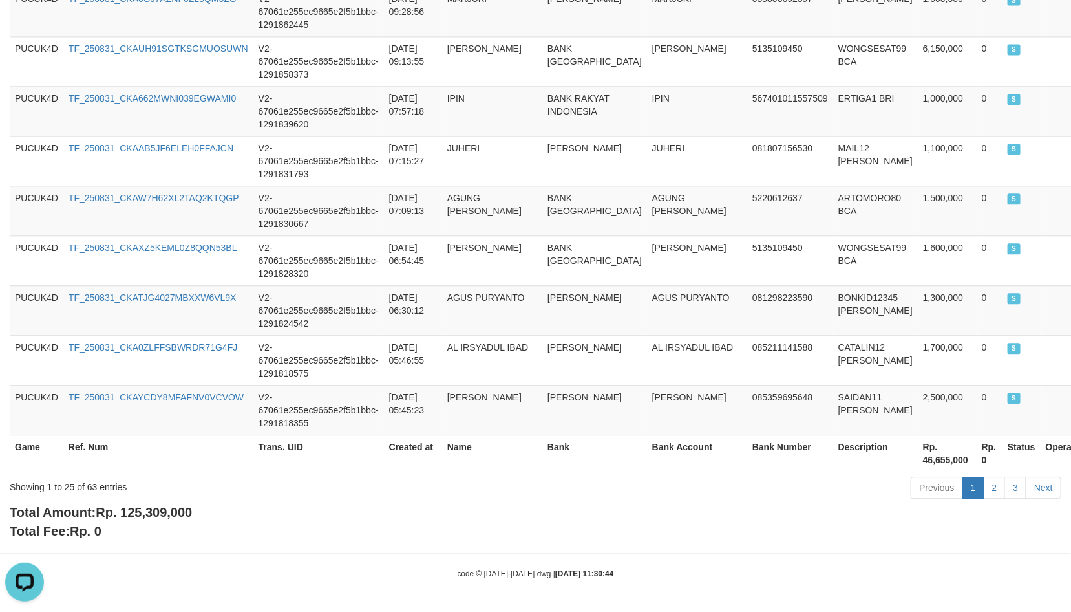
click at [159, 503] on div "Total Amount: Rp. 125,309,000 Total Fee: Rp. 0" at bounding box center [536, 521] width 1052 height 37
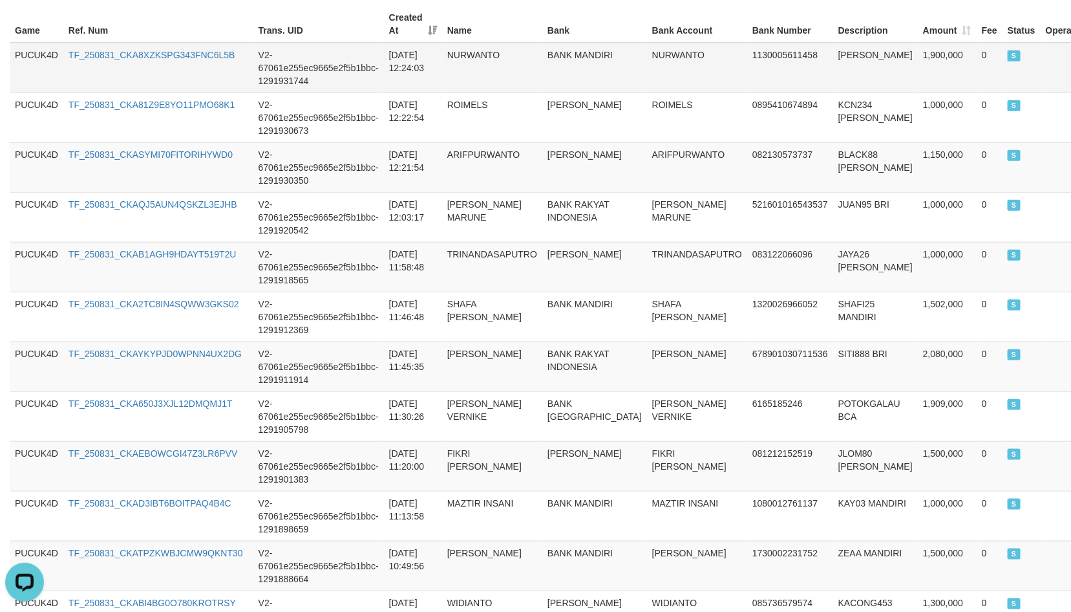
scroll to position [98, 0]
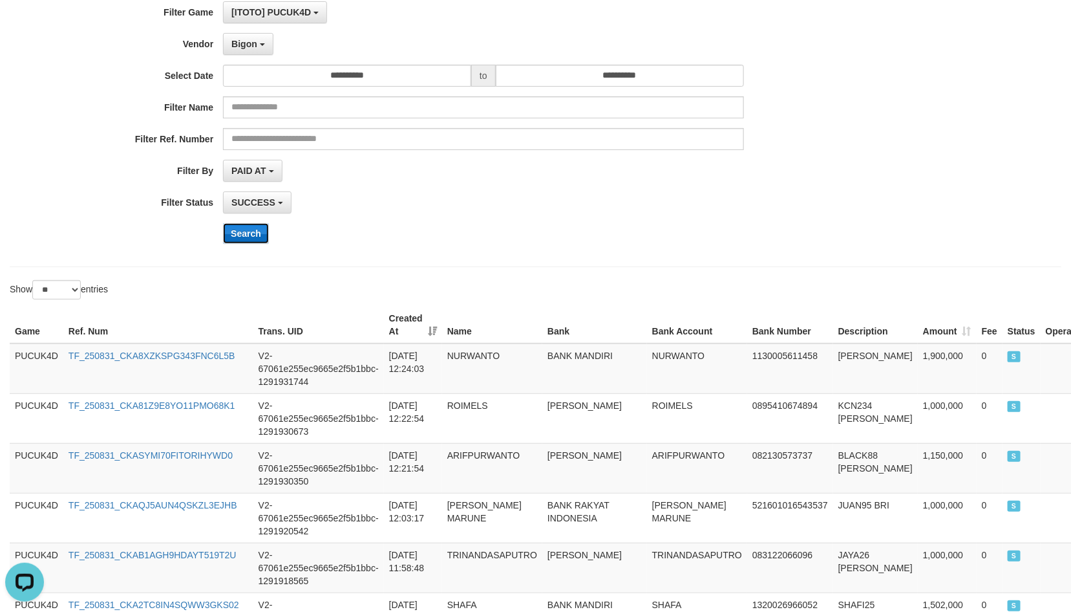
click at [241, 227] on button "Search" at bounding box center [246, 233] width 46 height 21
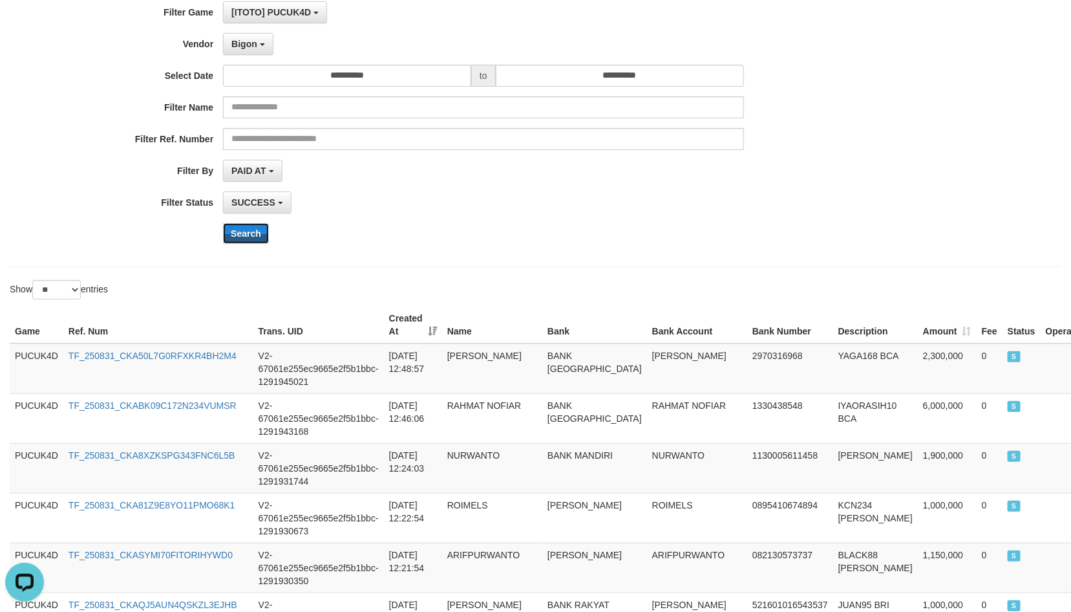
drag, startPoint x: 258, startPoint y: 233, endPoint x: 458, endPoint y: 233, distance: 199.8
click at [258, 233] on button "Search" at bounding box center [246, 233] width 46 height 21
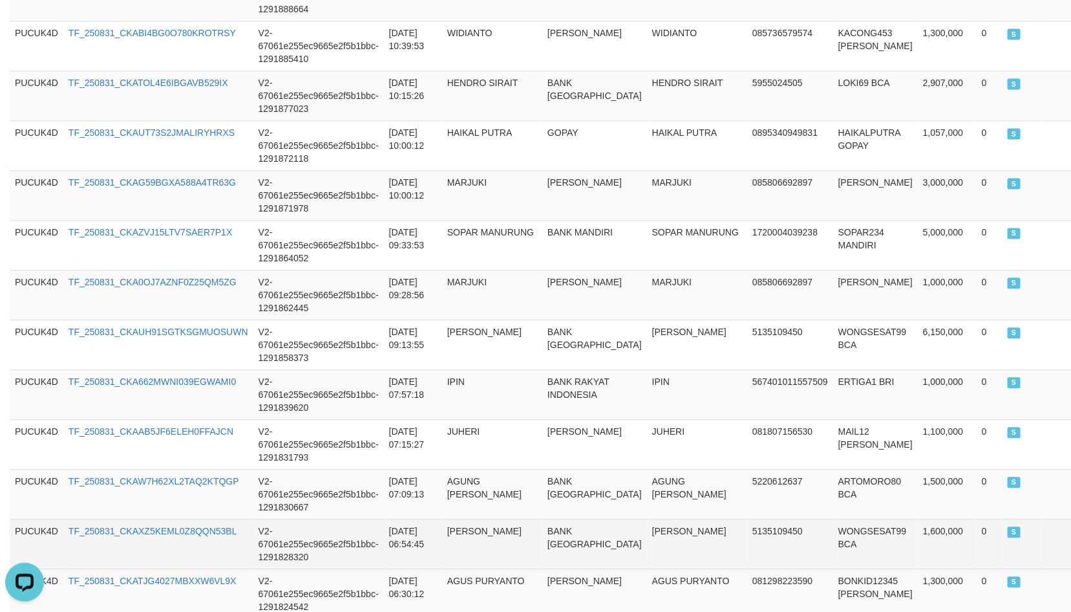
scroll to position [1261, 0]
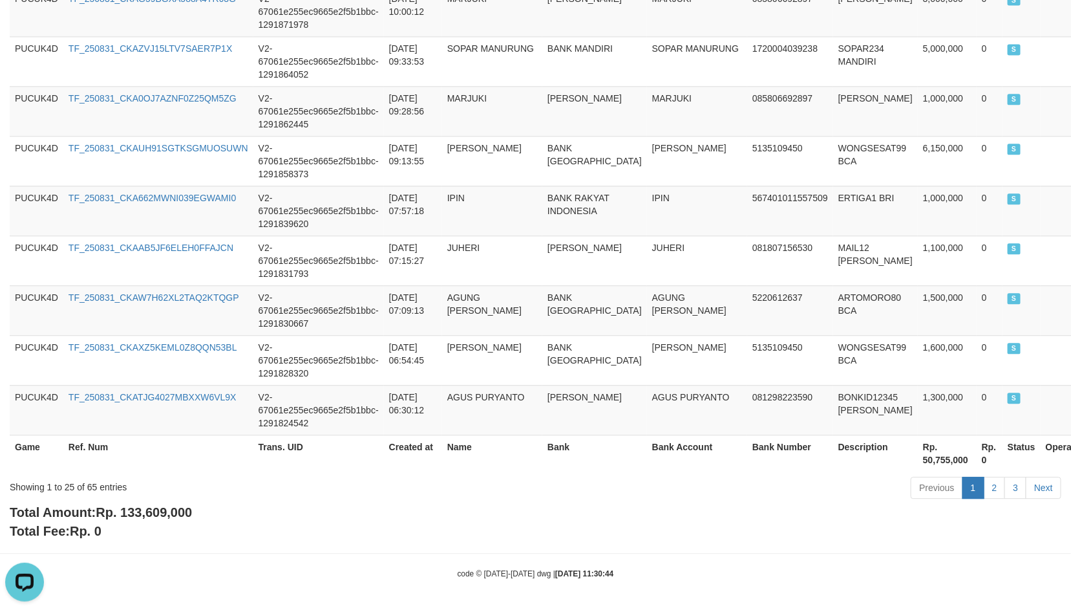
click at [169, 505] on span "Rp. 133,609,000" at bounding box center [144, 512] width 96 height 14
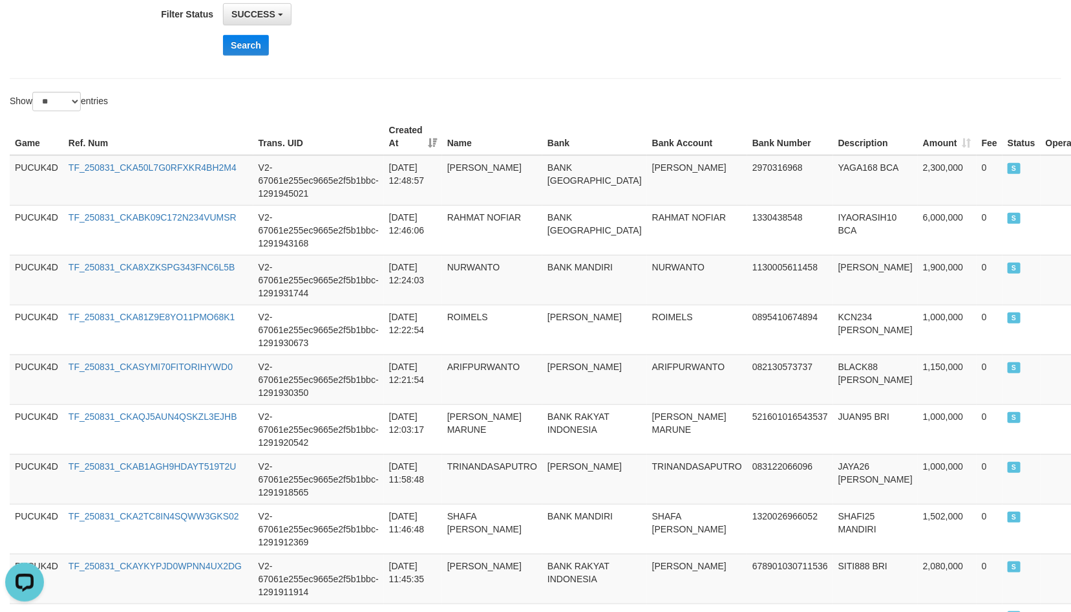
scroll to position [1, 0]
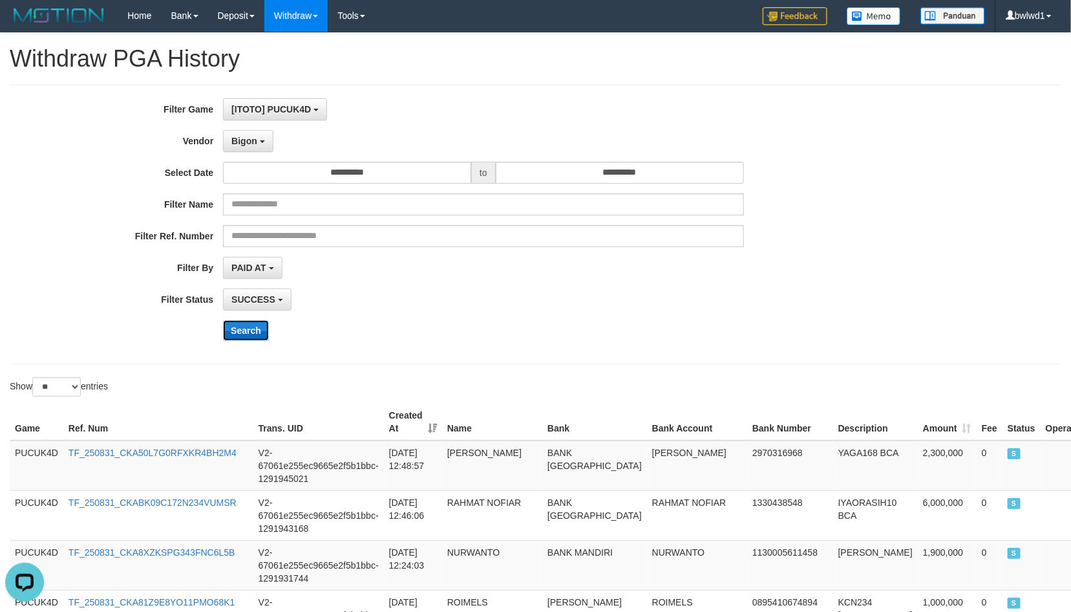
click at [248, 330] on button "Search" at bounding box center [246, 330] width 46 height 21
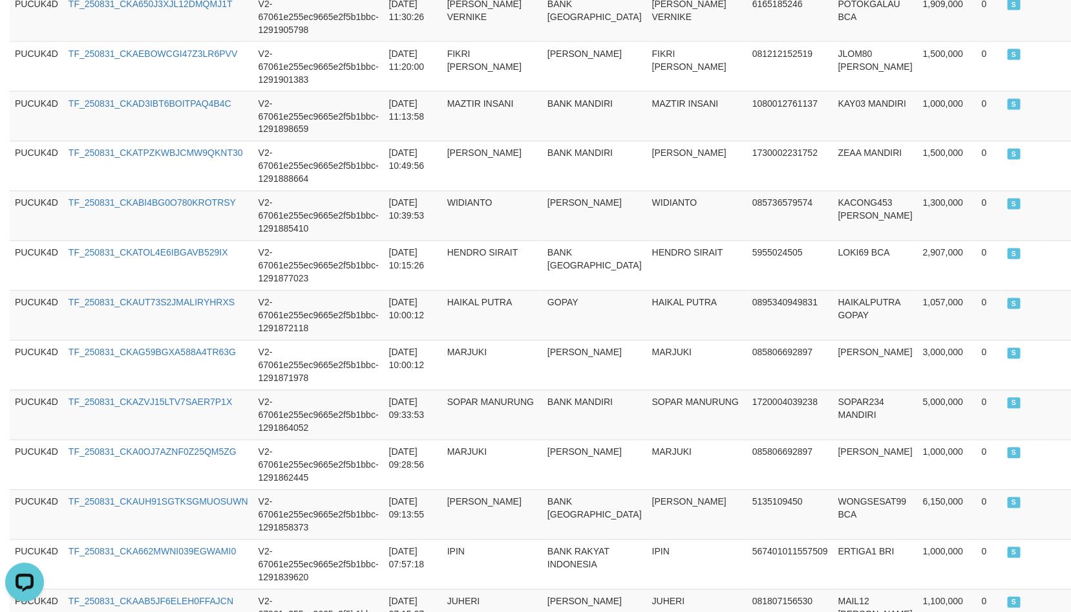
scroll to position [1261, 0]
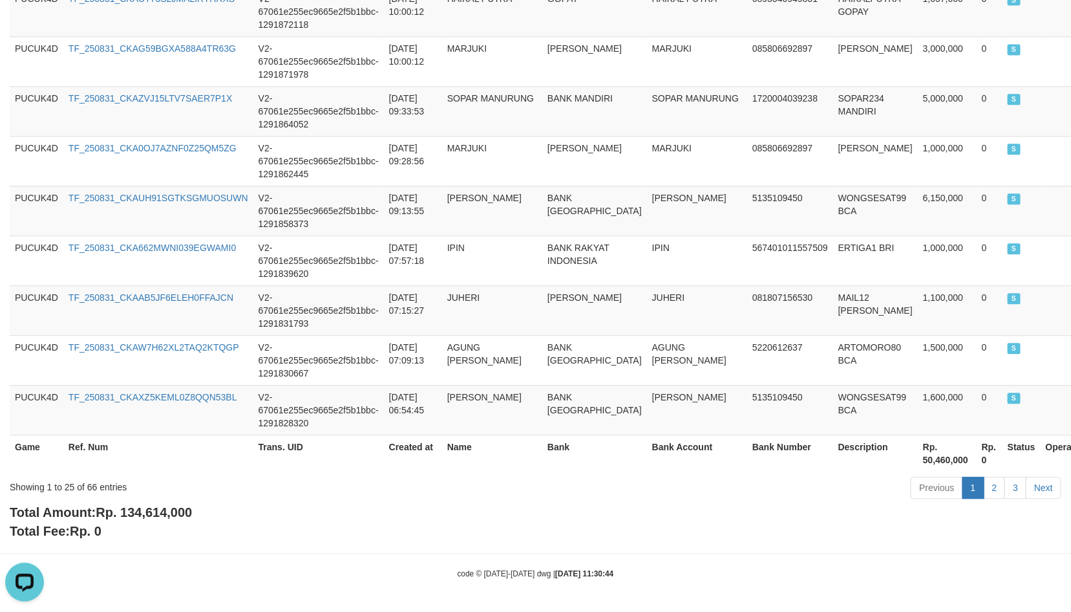
click at [184, 513] on span "Rp. 134,614,000" at bounding box center [144, 512] width 96 height 14
